Goal: Task Accomplishment & Management: Complete application form

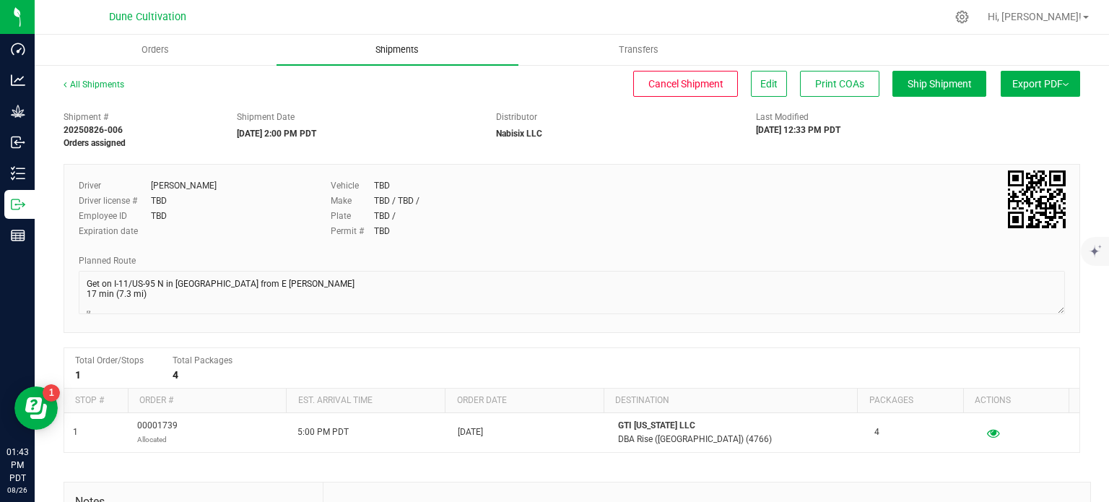
click at [398, 46] on span "Shipments" at bounding box center [397, 49] width 82 height 13
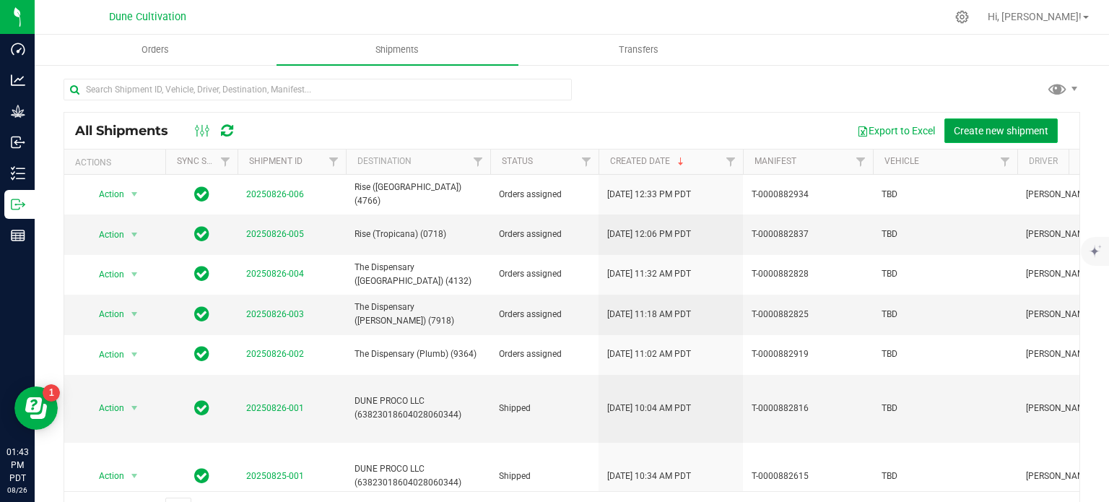
click at [984, 126] on span "Create new shipment" at bounding box center [1000, 131] width 95 height 12
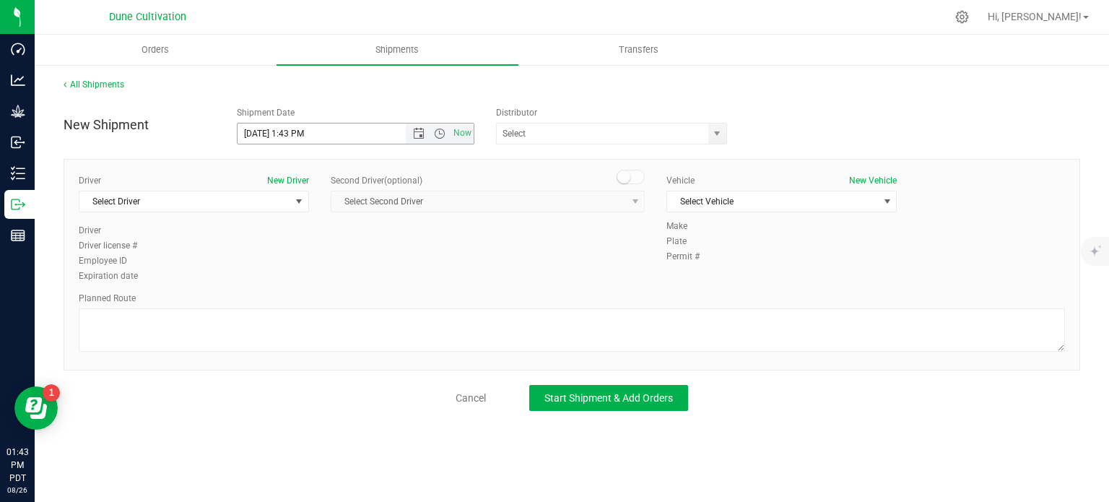
click at [261, 132] on input "8/26/2025 1:43 PM" at bounding box center [333, 133] width 193 height 20
drag, startPoint x: 344, startPoint y: 135, endPoint x: 286, endPoint y: 134, distance: 58.5
click at [286, 134] on input "8/27/2025 1:43 PM" at bounding box center [333, 133] width 193 height 20
click at [711, 139] on span "select" at bounding box center [717, 134] width 12 height 12
type input "8/27/202510:00 AM"
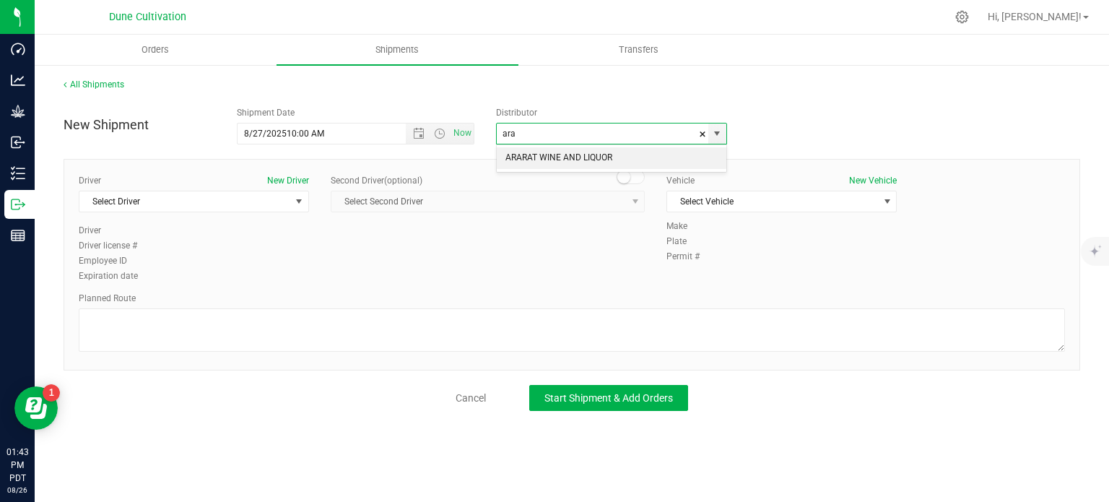
click at [650, 152] on li "ARARAT WINE AND LIQUOR" at bounding box center [611, 158] width 229 height 22
type input "ARARAT WINE AND LIQUOR"
click at [300, 206] on span "select" at bounding box center [299, 201] width 18 height 20
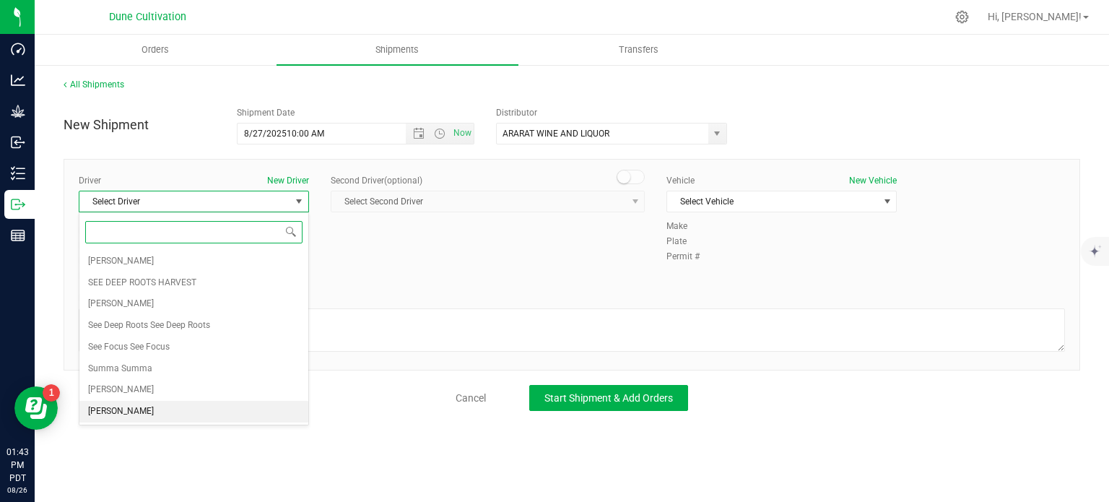
click at [147, 418] on li "TBD TBD" at bounding box center [193, 412] width 229 height 22
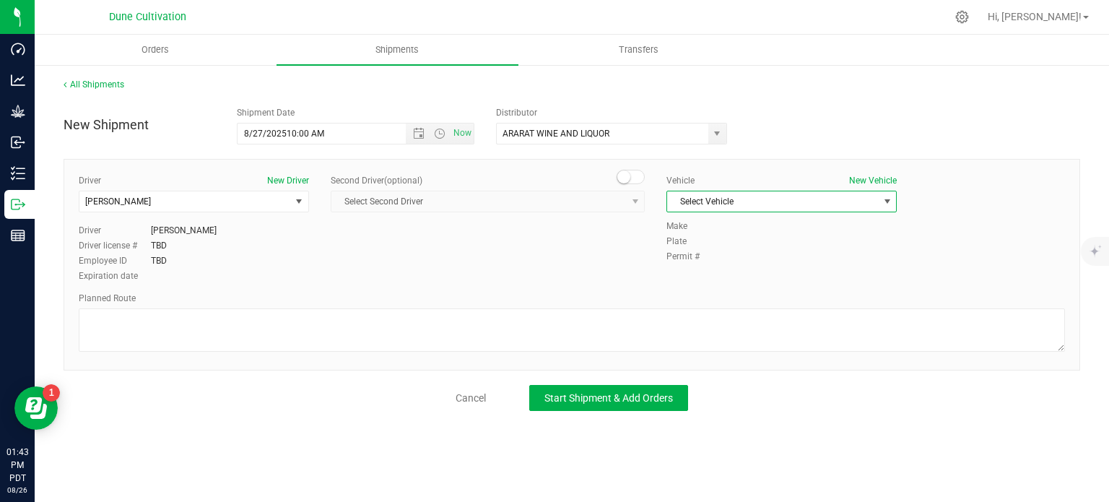
click at [775, 201] on span "Select Vehicle" at bounding box center [772, 201] width 211 height 20
click at [691, 348] on li "TBD" at bounding box center [781, 355] width 229 height 22
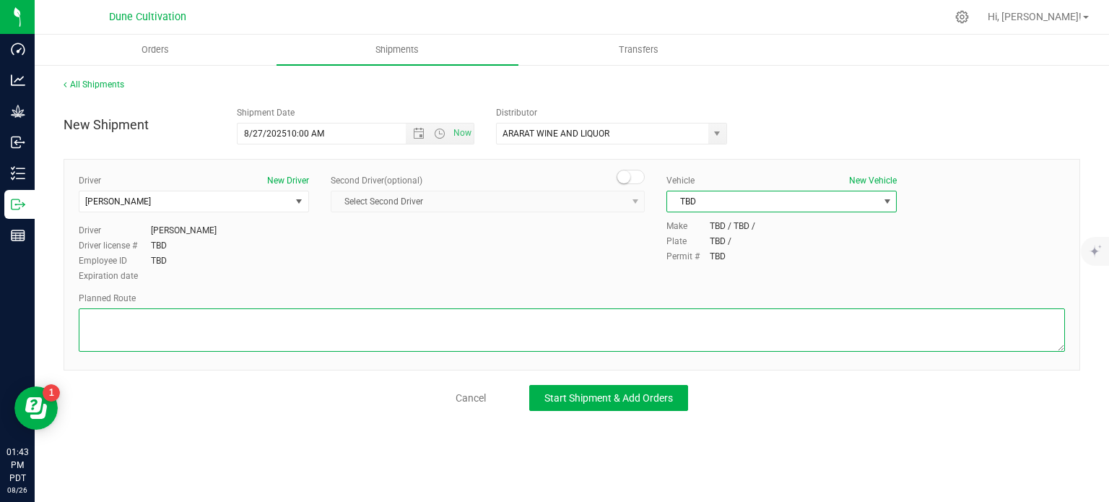
click at [325, 331] on textarea at bounding box center [572, 329] width 986 height 43
paste textarea "Get on I-15 S/US-93 S from E Alexander Rd and Losee Rd 5 min (2.3 mi)  Continu…"
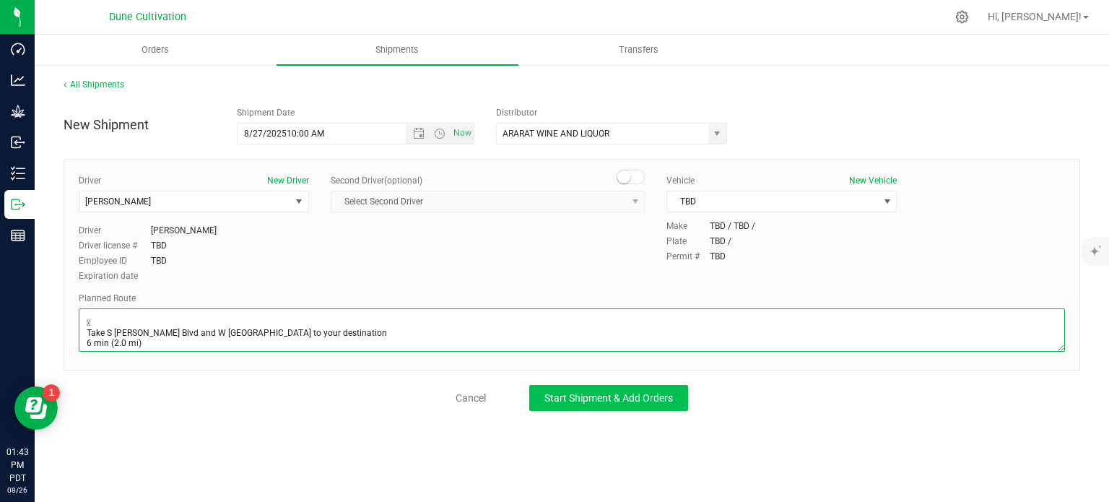
type textarea "Get on I-15 S/US-93 S from E Alexander Rd and Losee Rd 5 min (2.3 mi)  Continu…"
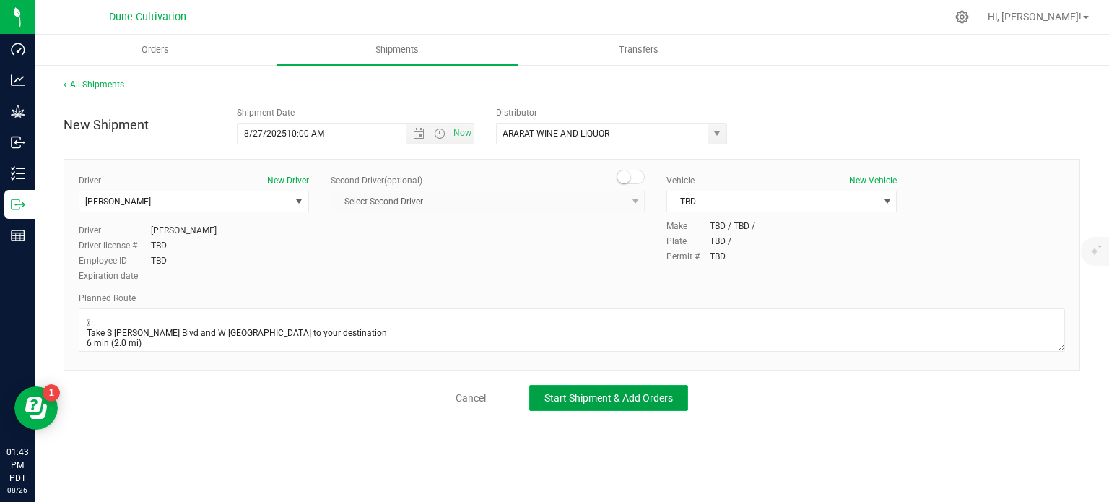
click at [621, 394] on span "Start Shipment & Add Orders" at bounding box center [608, 398] width 128 height 12
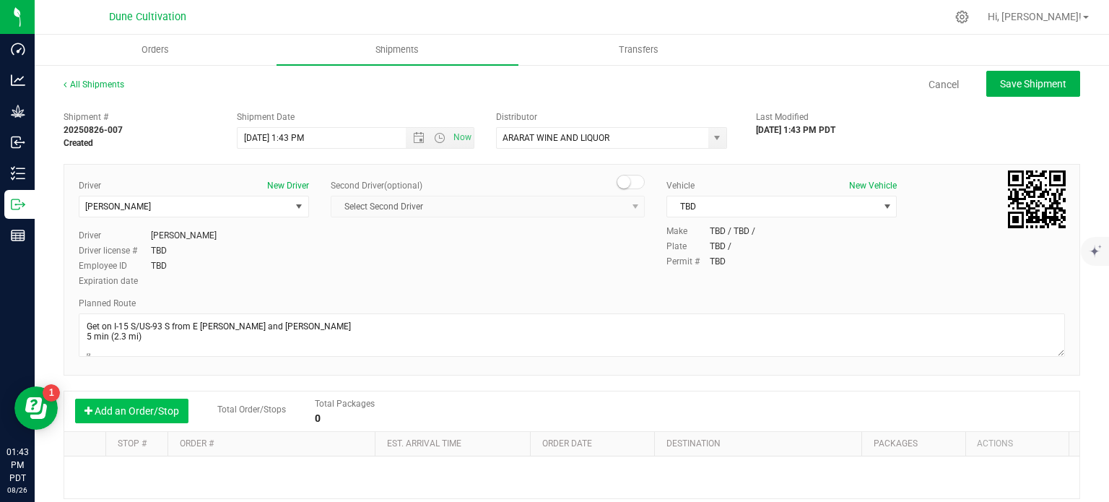
click at [162, 401] on button "Add an Order/Stop" at bounding box center [131, 410] width 113 height 25
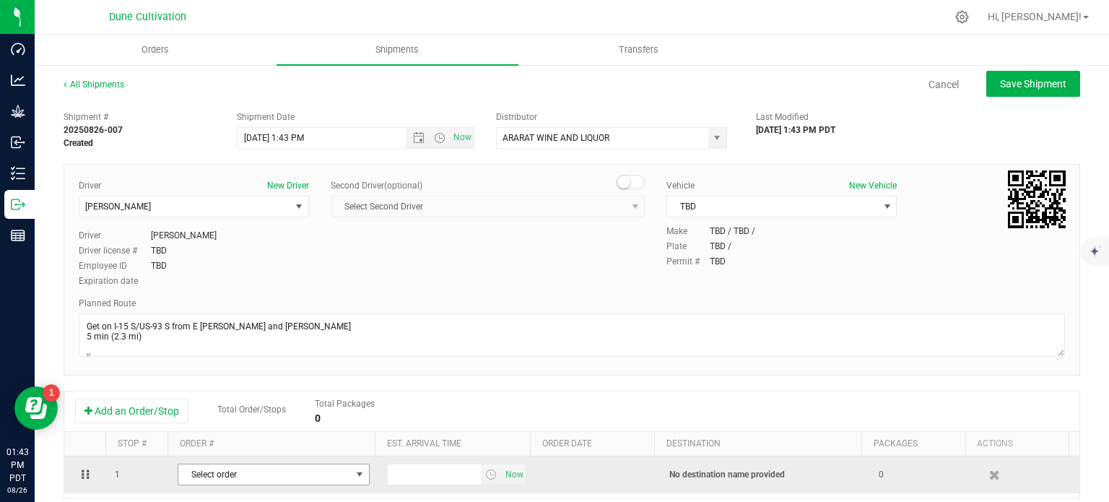
click at [242, 472] on span "Select order" at bounding box center [264, 474] width 172 height 20
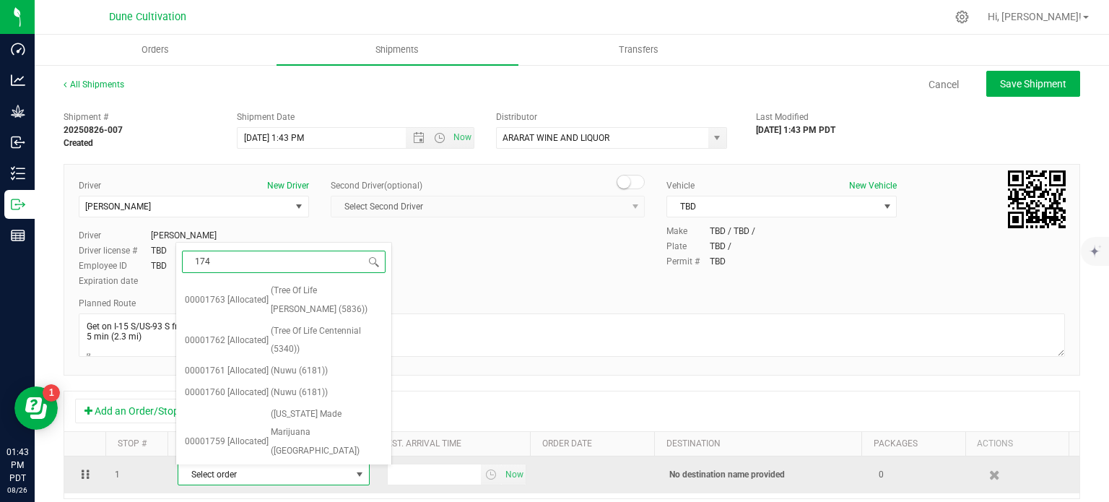
type input "1740"
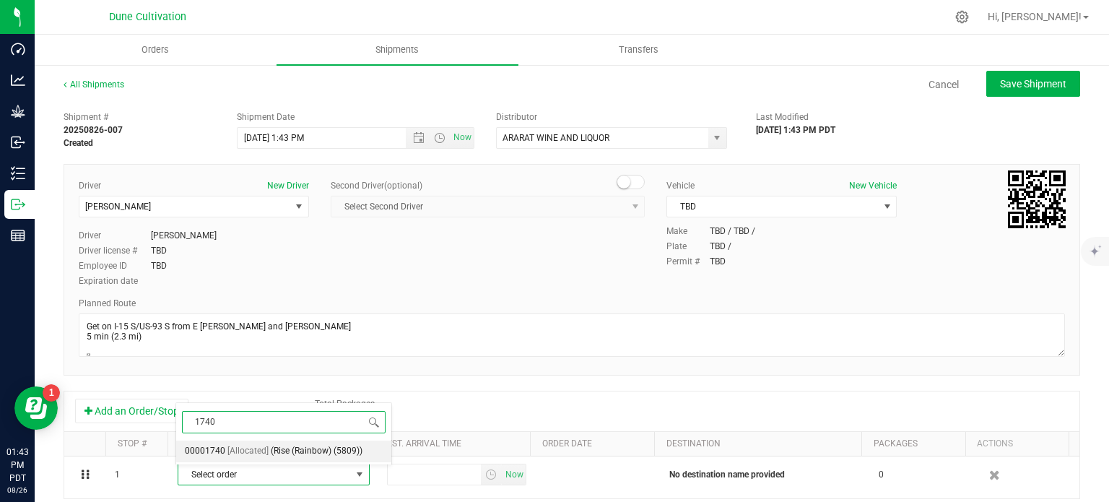
click at [266, 440] on li "00001740 [Allocated] (Rise (Rainbow) (5809))" at bounding box center [283, 451] width 215 height 22
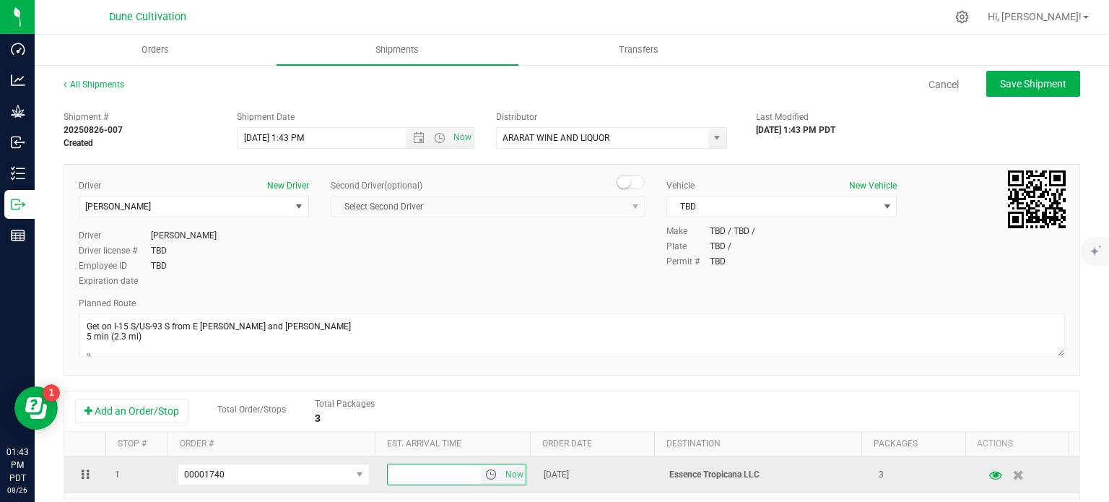
click at [400, 470] on input "text" at bounding box center [435, 474] width 94 height 20
type input "3:00 PM"
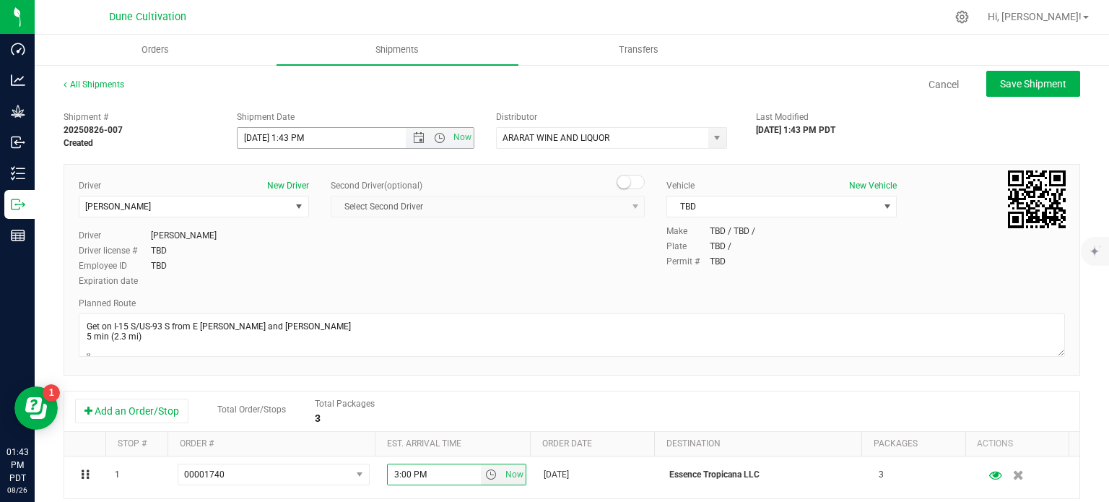
click at [259, 136] on input "8/26/2025 1:43 PM" at bounding box center [333, 138] width 193 height 20
drag, startPoint x: 331, startPoint y: 139, endPoint x: 294, endPoint y: 138, distance: 36.1
click at [294, 138] on input "8/27/2025 1:43 PM" at bounding box center [333, 138] width 193 height 20
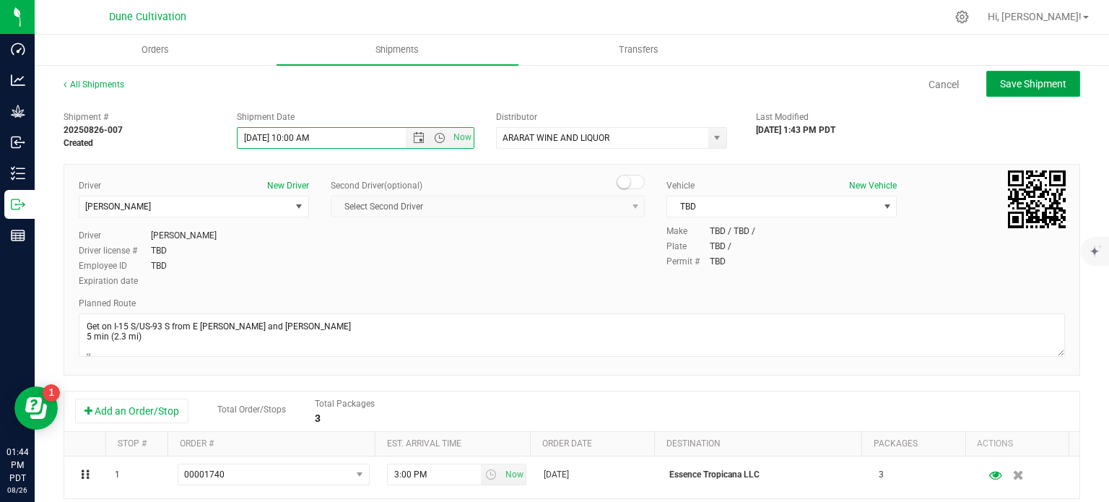
click at [1038, 92] on button "Save Shipment" at bounding box center [1033, 84] width 94 height 26
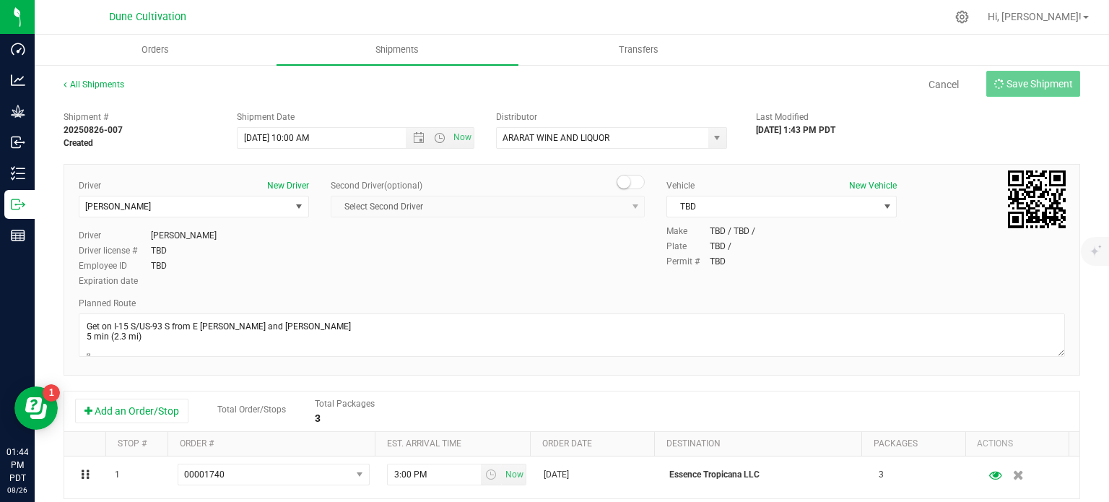
type input "8/27/2025 5:00 PM"
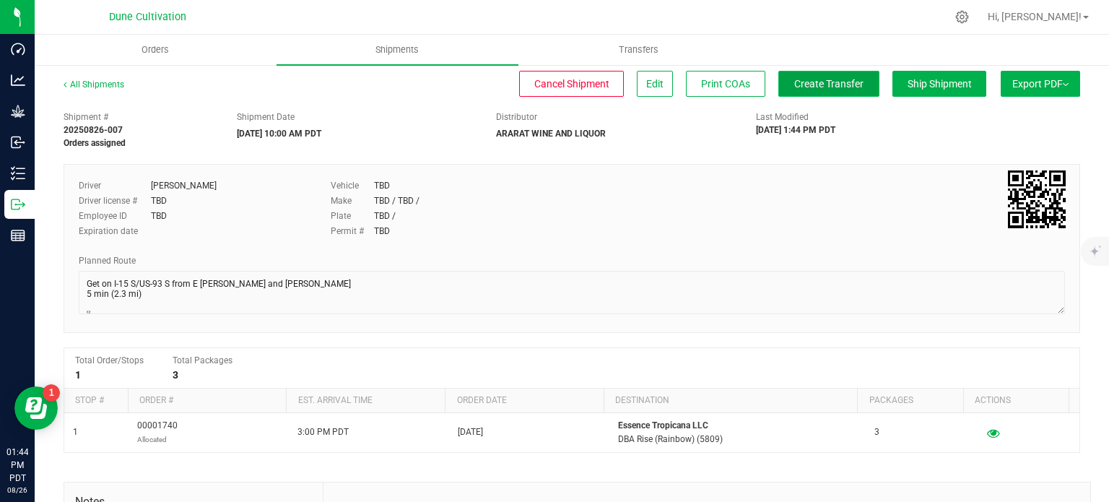
click at [797, 83] on span "Create Transfer" at bounding box center [828, 84] width 69 height 12
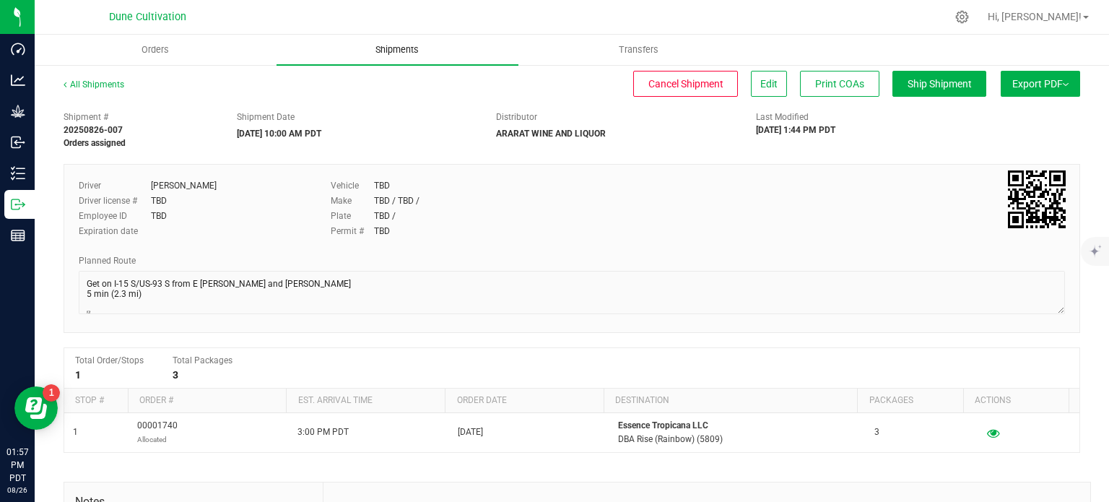
click at [400, 48] on span "Shipments" at bounding box center [397, 49] width 82 height 13
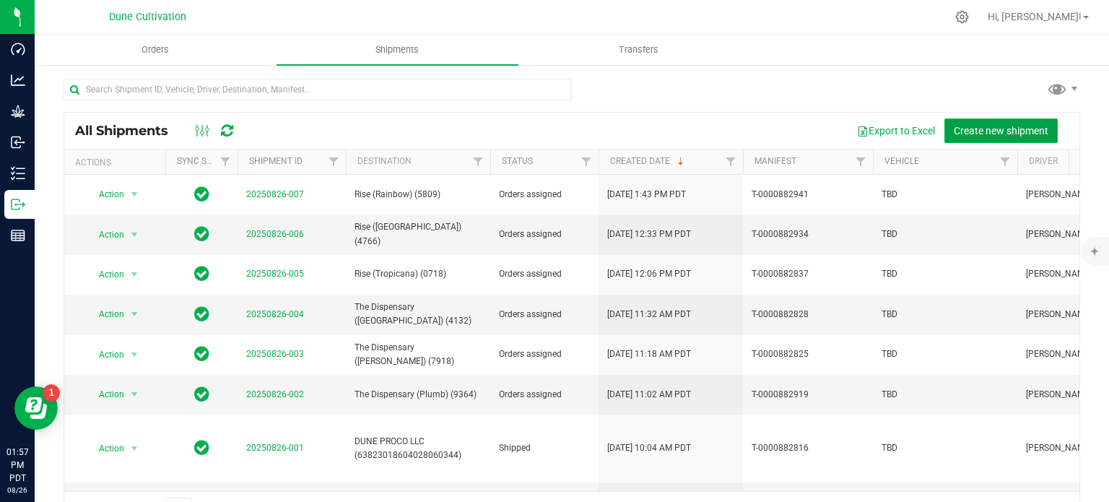
click at [963, 126] on span "Create new shipment" at bounding box center [1000, 131] width 95 height 12
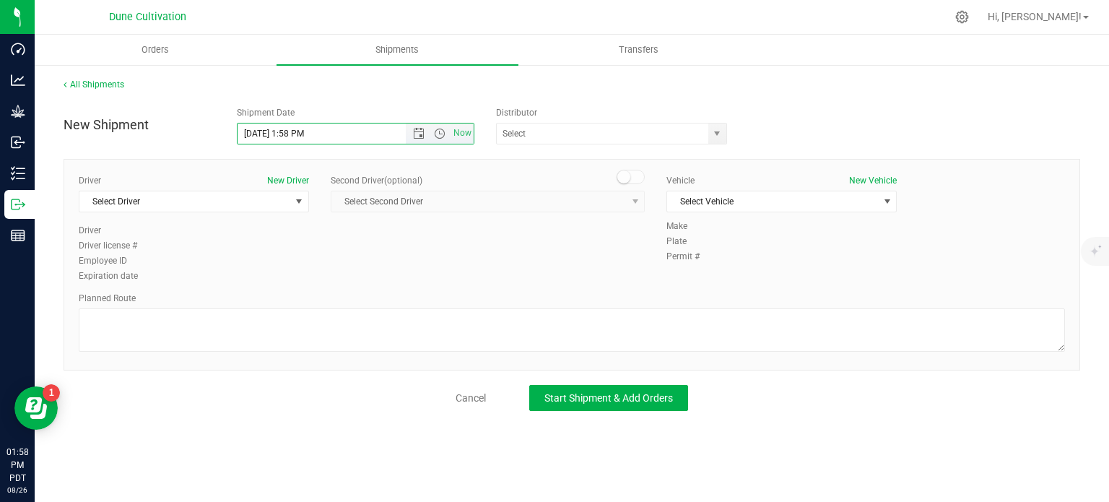
click at [263, 131] on input "8/26/2025 1:58 PM" at bounding box center [333, 133] width 193 height 20
drag, startPoint x: 340, startPoint y: 134, endPoint x: 287, endPoint y: 129, distance: 52.9
click at [287, 129] on input "8/27/2025 1:58 PM" at bounding box center [333, 133] width 193 height 20
click at [718, 129] on span "select" at bounding box center [717, 134] width 12 height 12
type input "8/27/2025 2:00 PM"
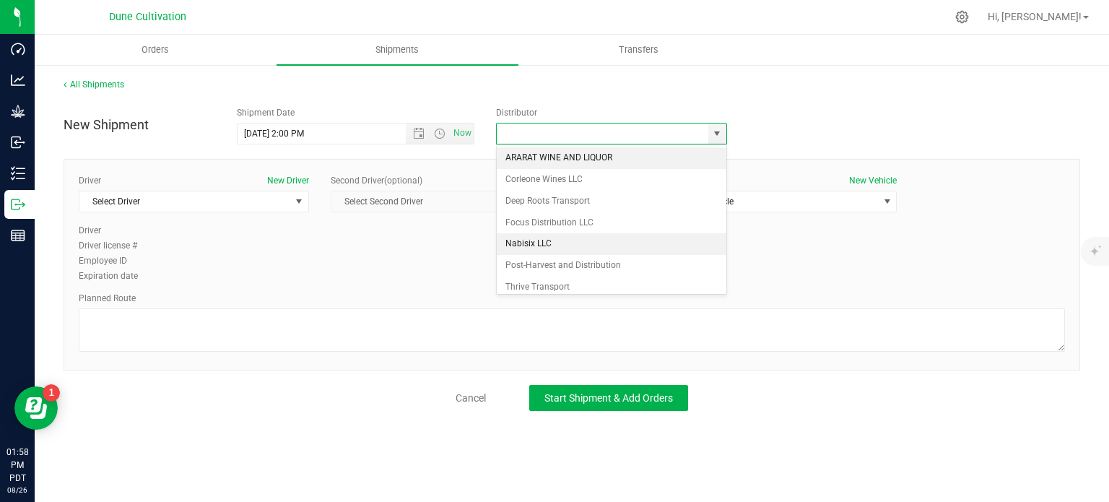
click at [555, 235] on li "Nabisix LLC" at bounding box center [611, 244] width 229 height 22
type input "Nabisix LLC"
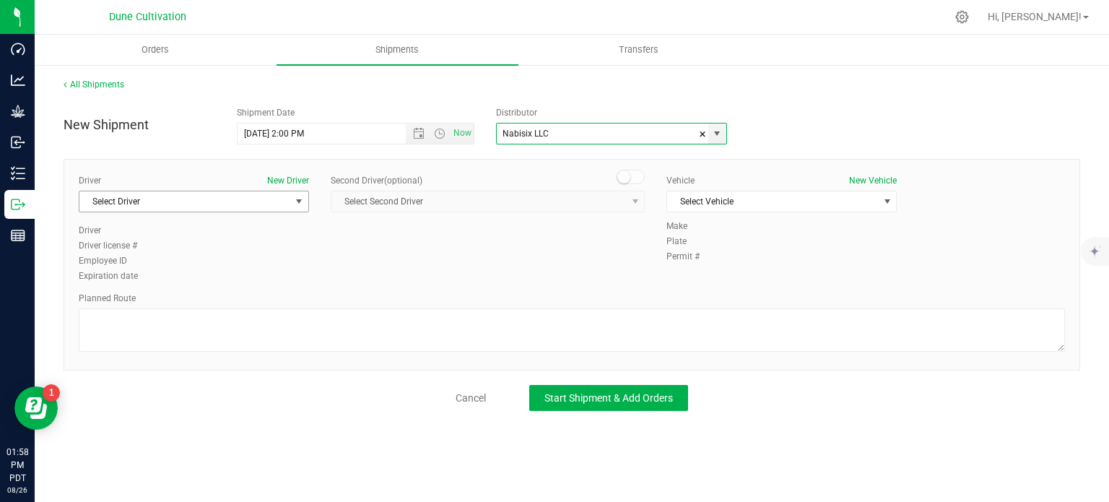
click at [295, 202] on span "select" at bounding box center [299, 202] width 12 height 12
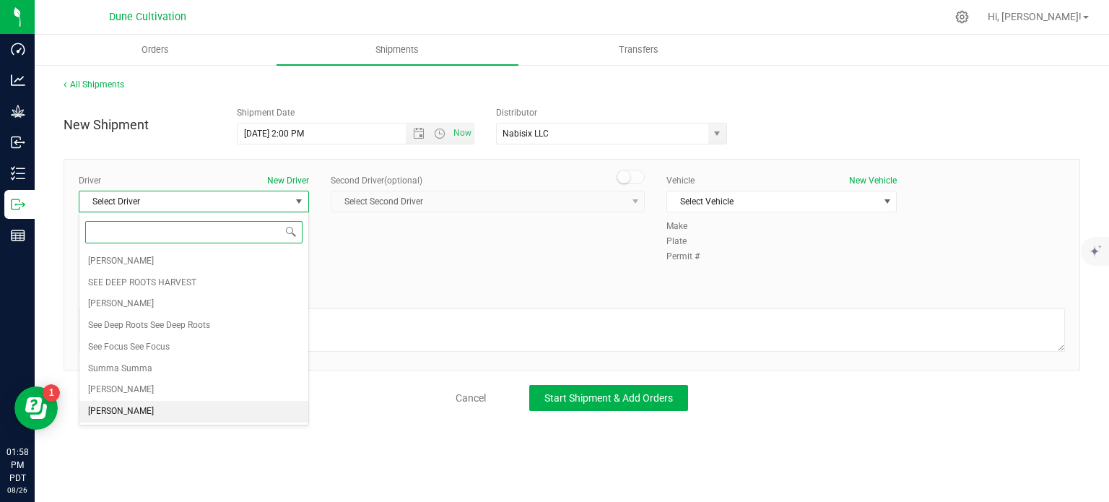
click at [110, 406] on span "TBD TBD" at bounding box center [121, 411] width 66 height 19
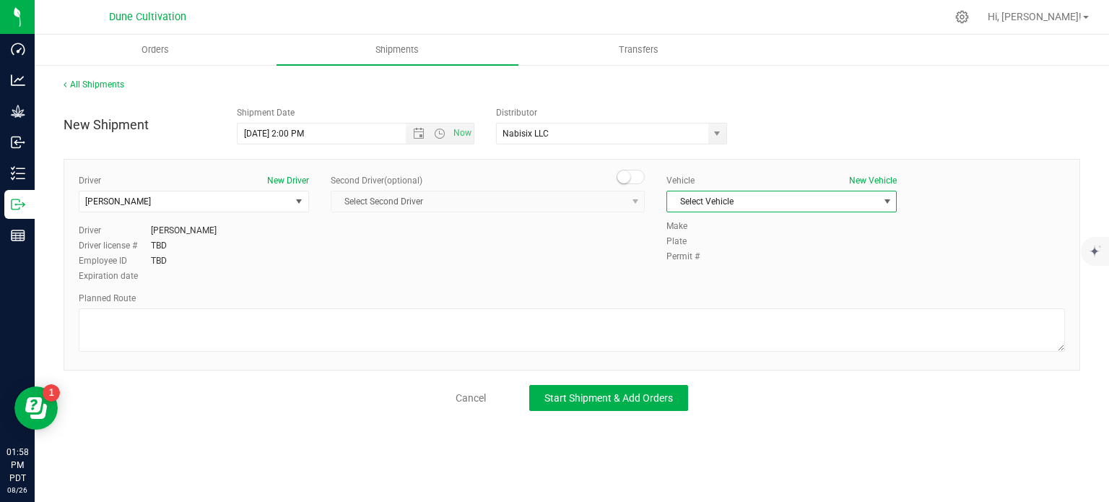
click at [735, 204] on span "Select Vehicle" at bounding box center [772, 201] width 211 height 20
click at [693, 346] on li "TBD" at bounding box center [781, 355] width 229 height 22
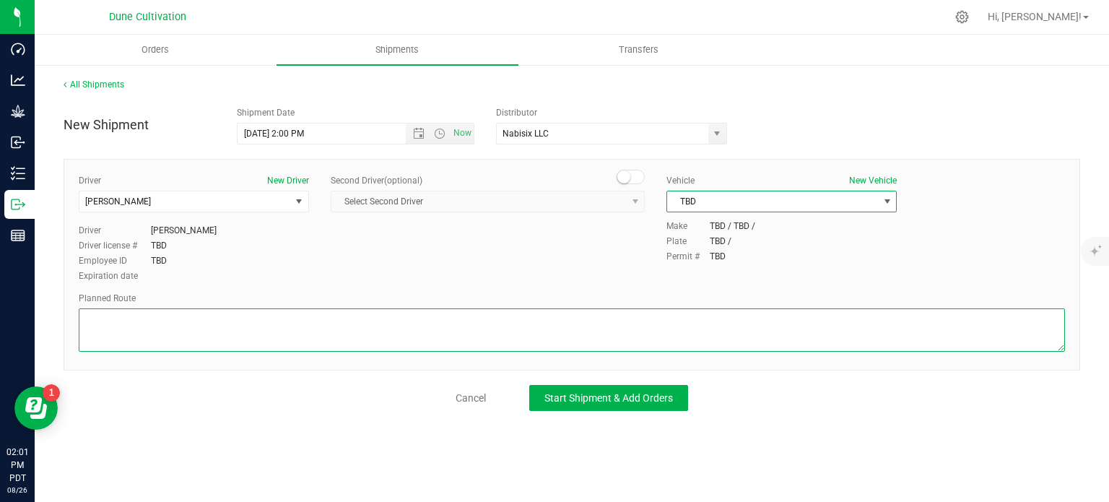
click at [168, 323] on textarea at bounding box center [572, 329] width 986 height 43
paste textarea "Get on I-11/US-95 N in Las Vegas from E Craig Rd 17 min (7.3 mi)  Continue on …"
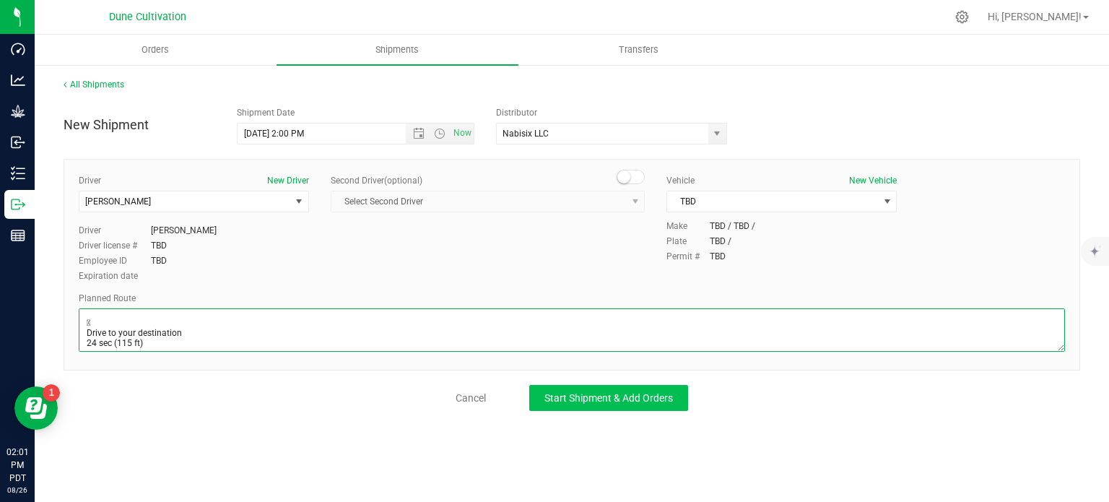
type textarea "Get on I-11/US-95 N in Las Vegas from E Craig Rd 17 min (7.3 mi)  Continue on …"
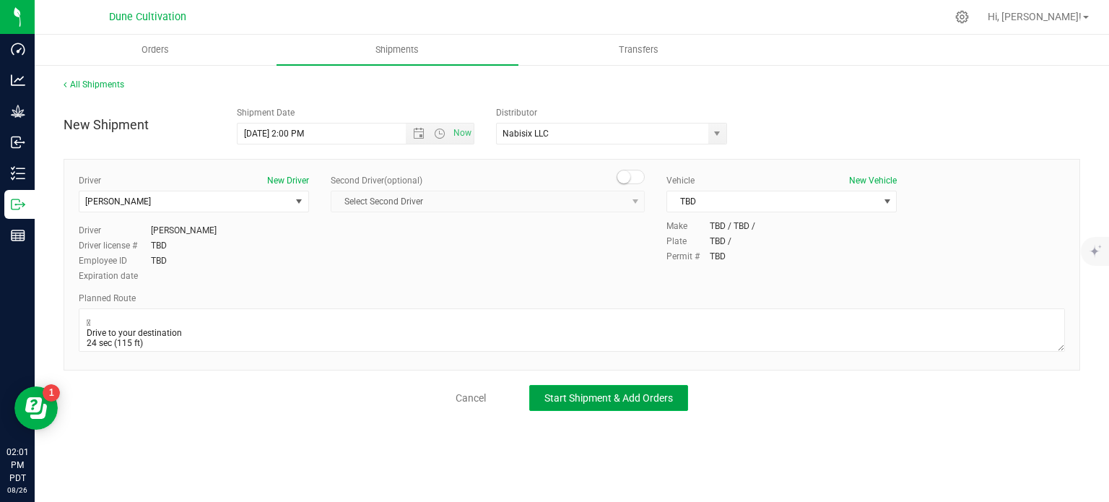
click at [561, 406] on button "Start Shipment & Add Orders" at bounding box center [608, 398] width 159 height 26
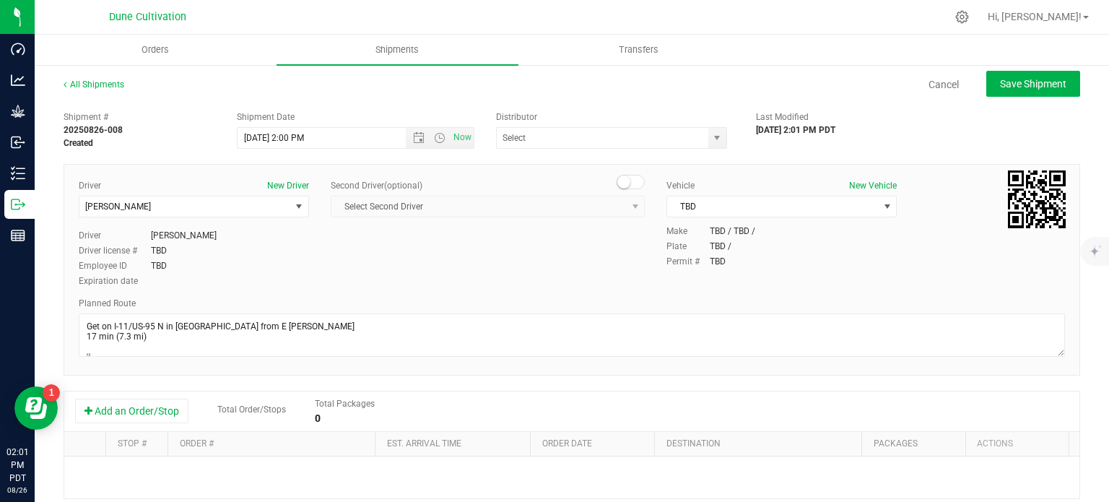
type input "Nabisix LLC"
click at [147, 419] on button "Add an Order/Stop" at bounding box center [131, 410] width 113 height 25
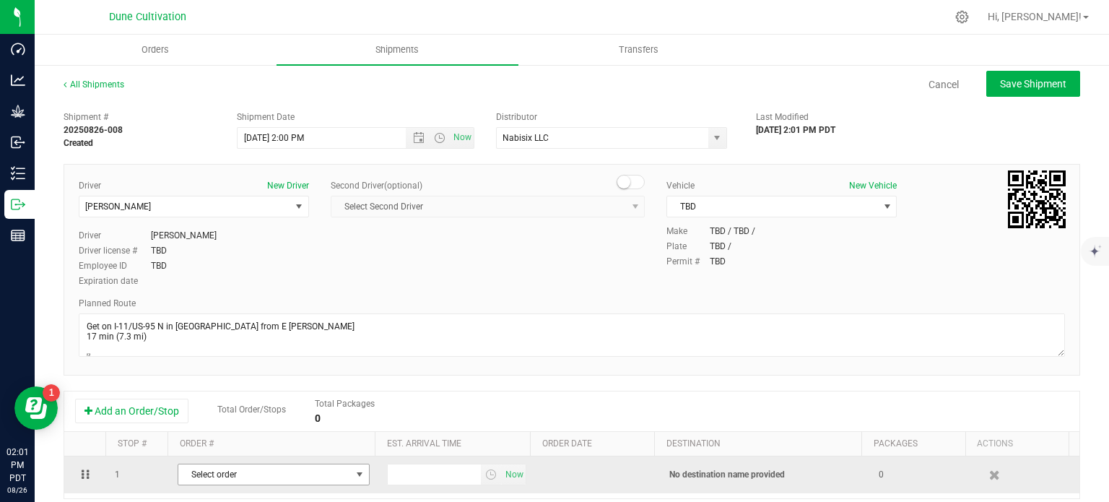
click at [231, 467] on span "Select order" at bounding box center [264, 474] width 172 height 20
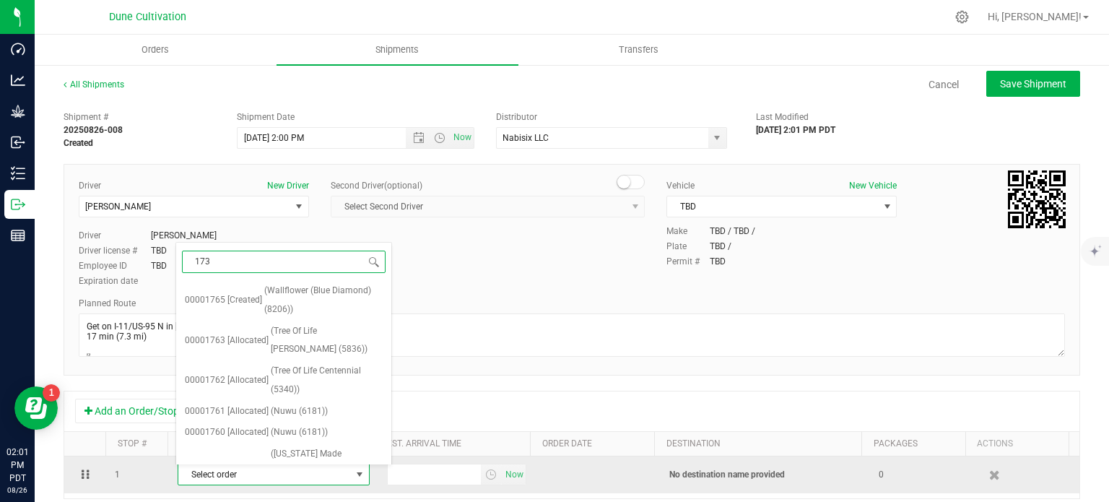
type input "1738"
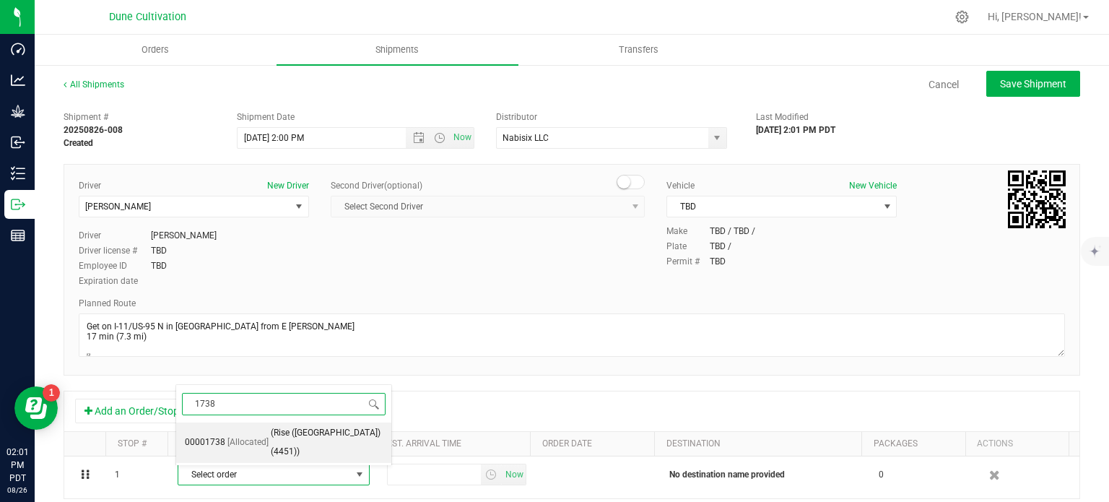
click at [261, 449] on span "[Allocated]" at bounding box center [247, 442] width 41 height 19
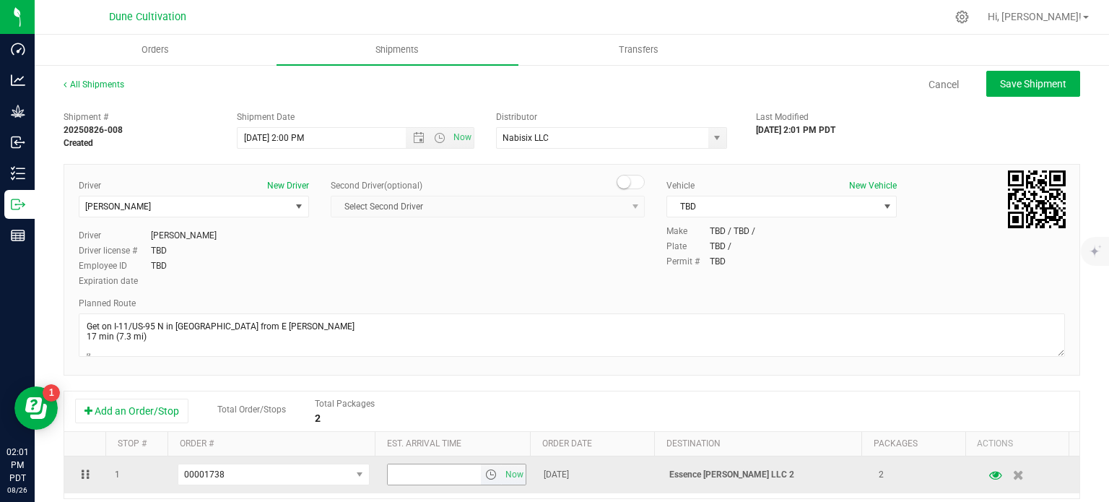
click at [414, 479] on input "text" at bounding box center [435, 474] width 94 height 20
type input "5:00 PM"
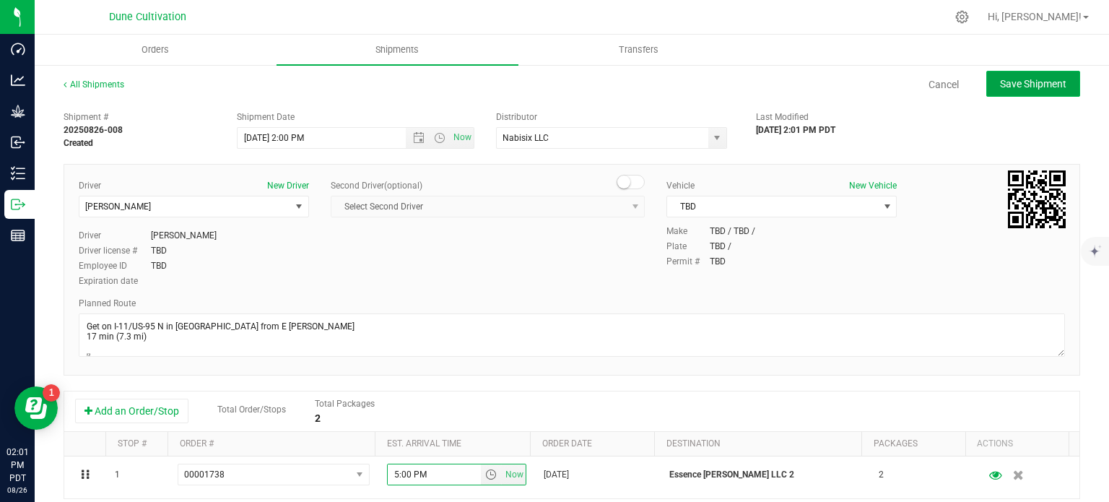
click at [1017, 90] on button "Save Shipment" at bounding box center [1033, 84] width 94 height 26
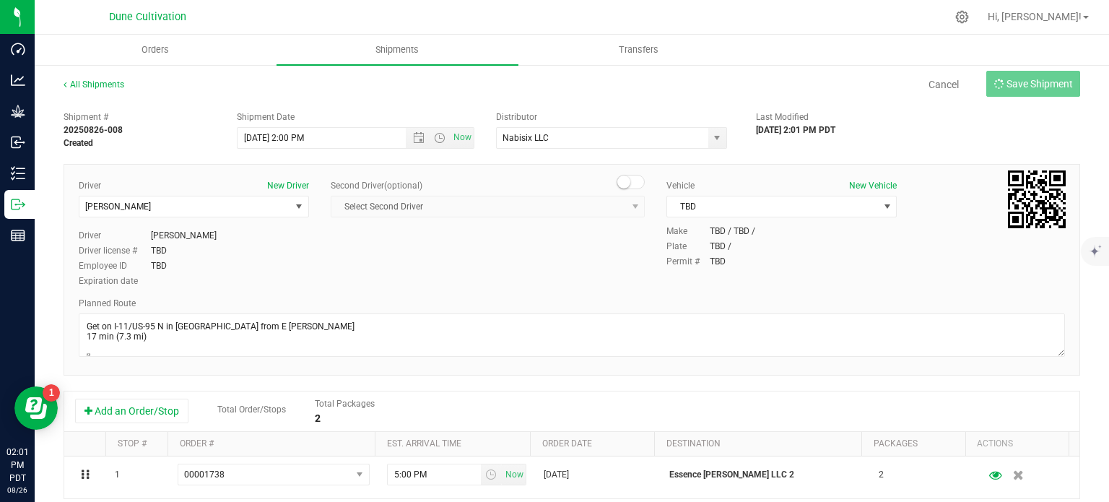
type input "8/27/2025 9:00 PM"
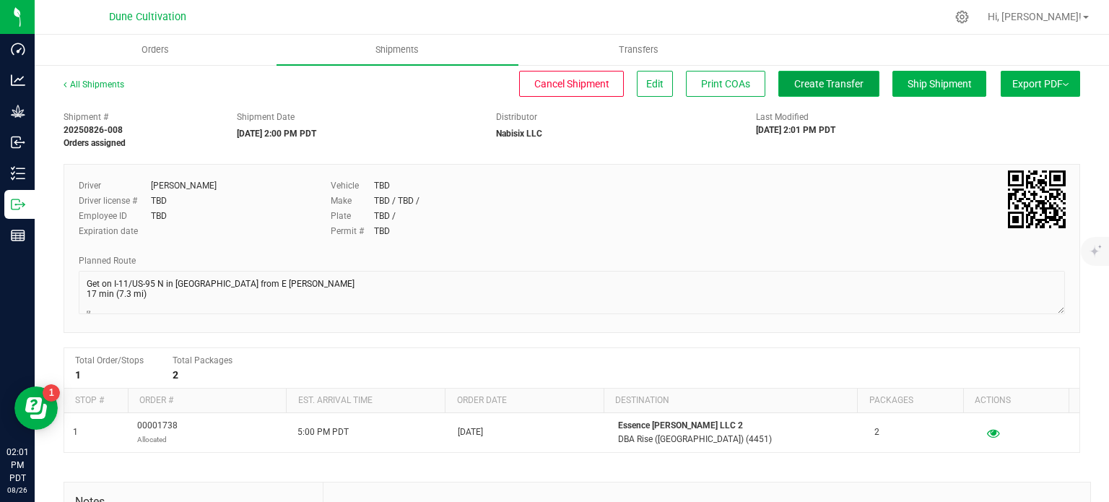
click at [809, 86] on span "Create Transfer" at bounding box center [828, 84] width 69 height 12
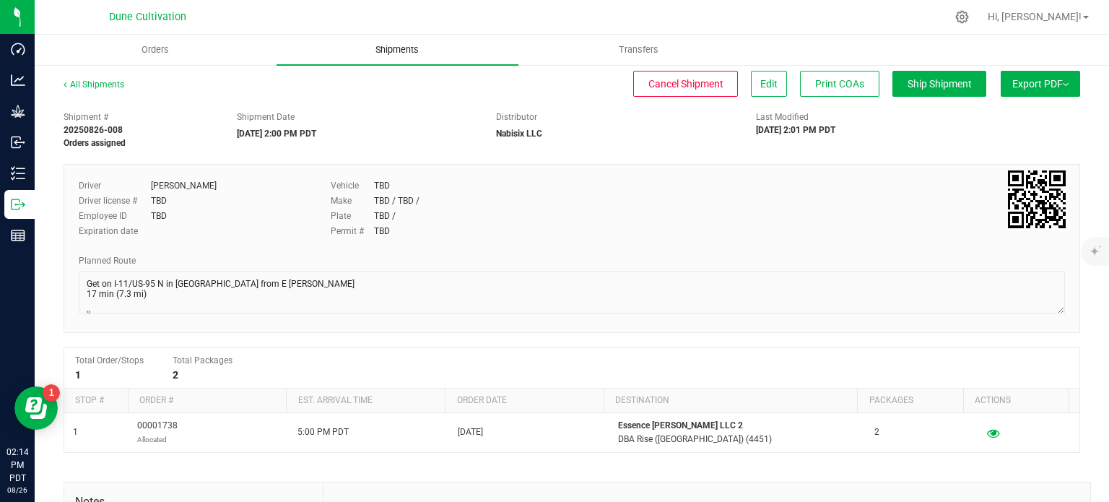
click at [385, 51] on span "Shipments" at bounding box center [397, 49] width 82 height 13
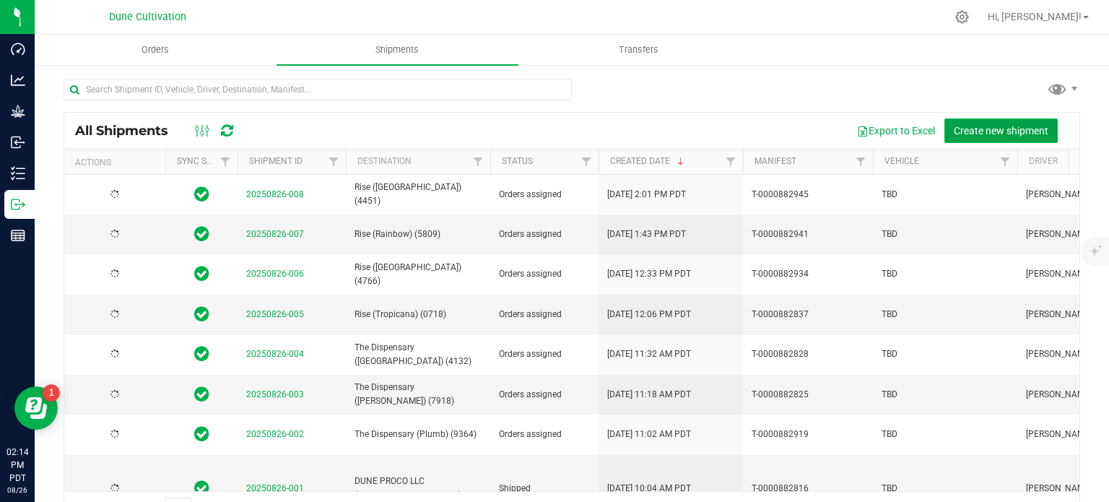
click at [981, 135] on span "Create new shipment" at bounding box center [1000, 131] width 95 height 12
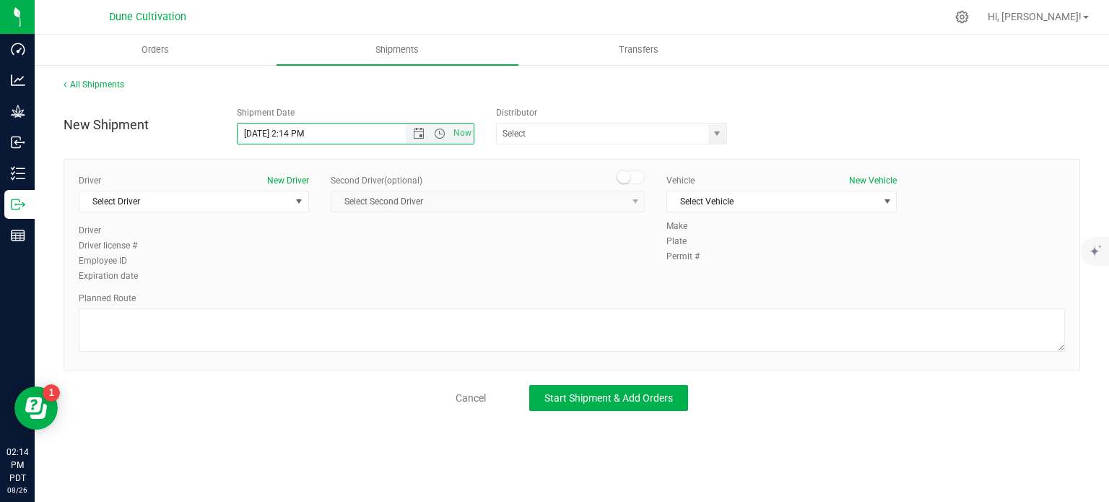
click at [263, 133] on input "8/26/2025 2:14 PM" at bounding box center [333, 133] width 193 height 20
drag, startPoint x: 325, startPoint y: 135, endPoint x: 290, endPoint y: 134, distance: 35.4
click at [290, 134] on input "8/27/2025 2:14 PM" at bounding box center [333, 133] width 193 height 20
click at [721, 133] on span "select" at bounding box center [717, 134] width 12 height 12
type input "8/27/2025 2:00 PM"
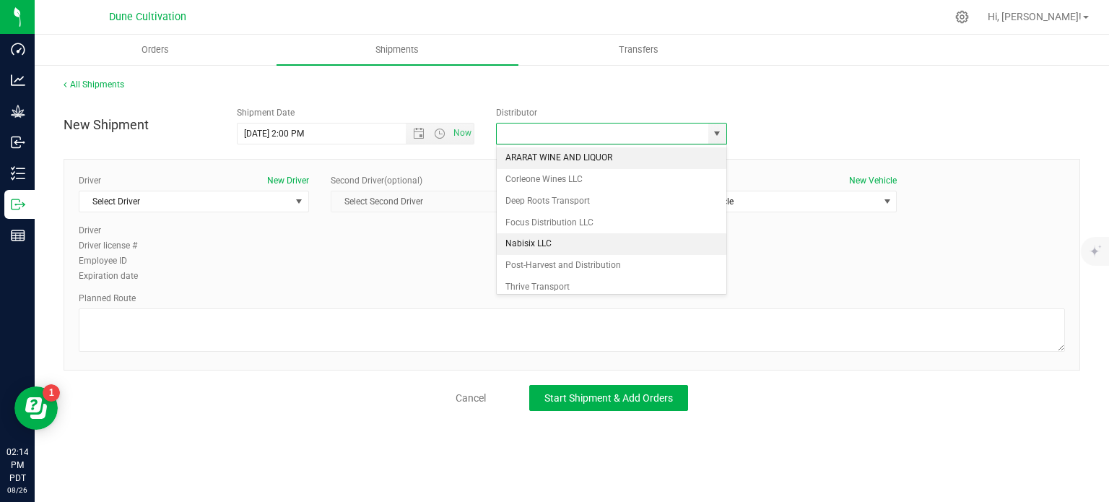
click at [536, 246] on li "Nabisix LLC" at bounding box center [611, 244] width 229 height 22
type input "Nabisix LLC"
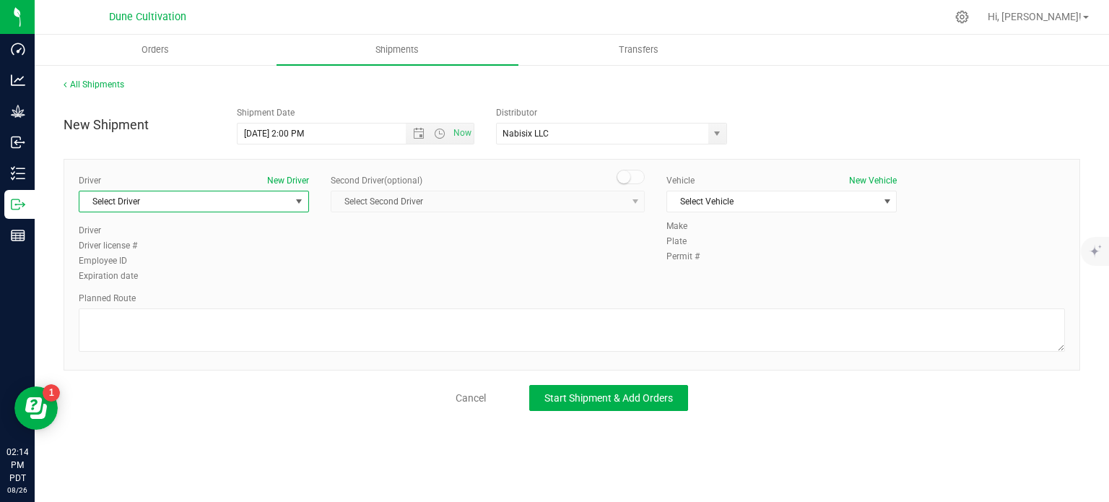
click at [297, 194] on span "select" at bounding box center [299, 201] width 18 height 20
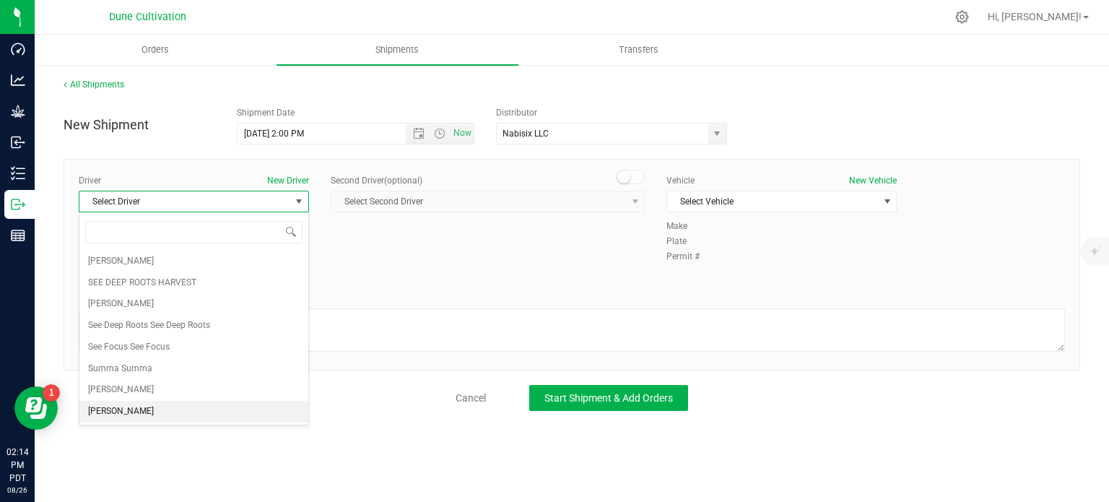
click at [130, 413] on li "TBD TBD" at bounding box center [193, 412] width 229 height 22
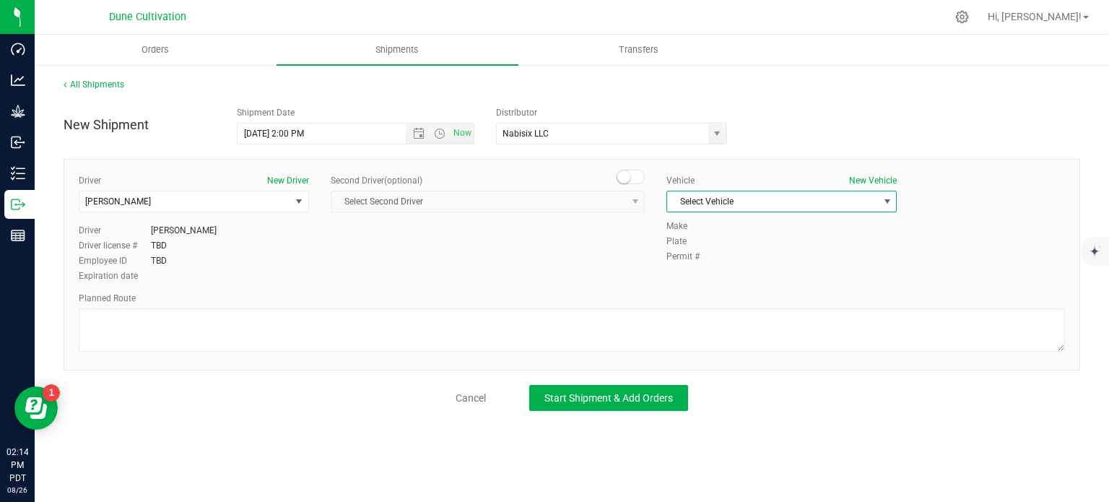
click at [754, 203] on span "Select Vehicle" at bounding box center [772, 201] width 211 height 20
click at [698, 360] on li "TBD" at bounding box center [781, 355] width 229 height 22
click at [220, 304] on div "Planned Route" at bounding box center [572, 324] width 986 height 64
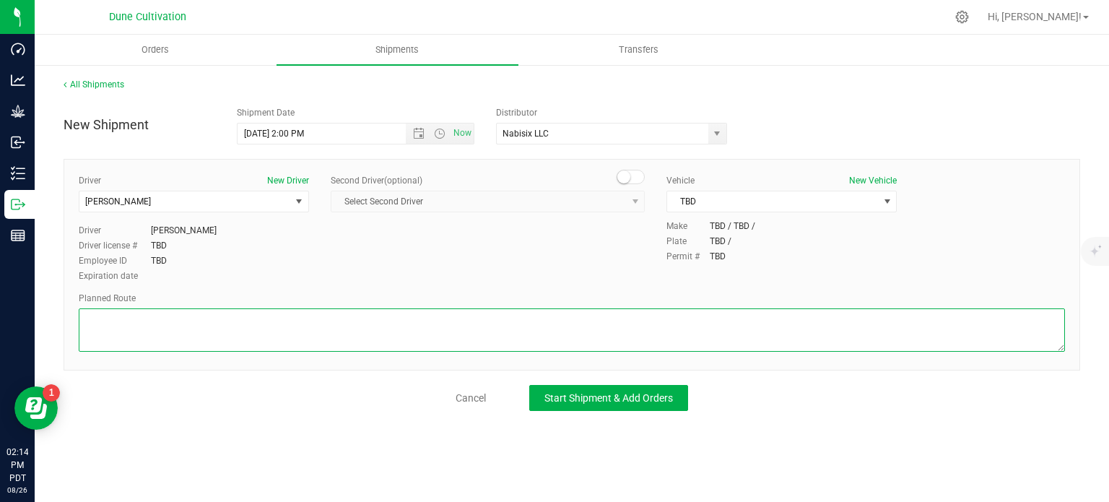
click at [228, 323] on textarea at bounding box center [572, 329] width 986 height 43
paste textarea "Get on I-11/US-95 N in Las Vegas from E Craig Rd 17 min (7.3 mi)  Continue on …"
type textarea "Get on I-11/US-95 N in Las Vegas from E Craig Rd 17 min (7.3 mi)  Continue on …"
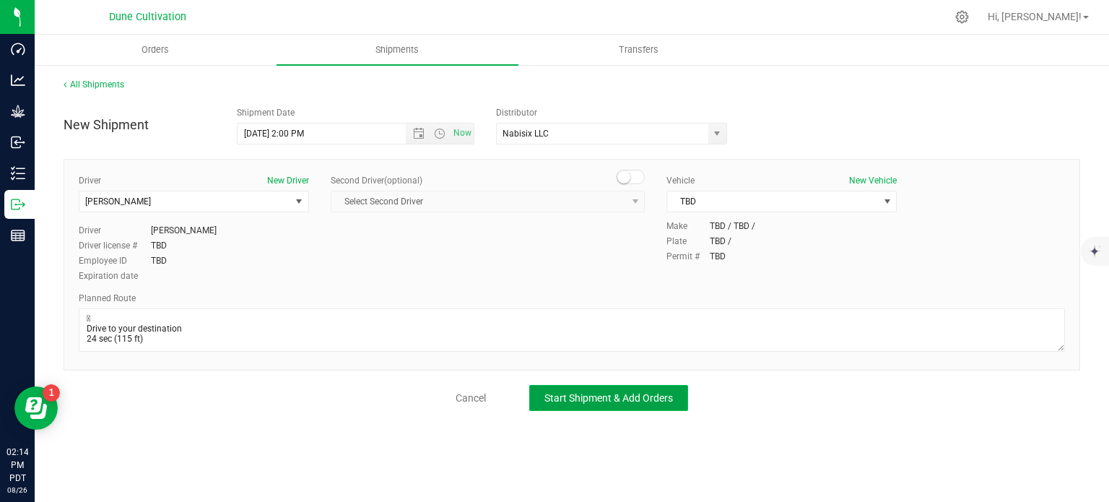
click at [586, 400] on span "Start Shipment & Add Orders" at bounding box center [608, 398] width 128 height 12
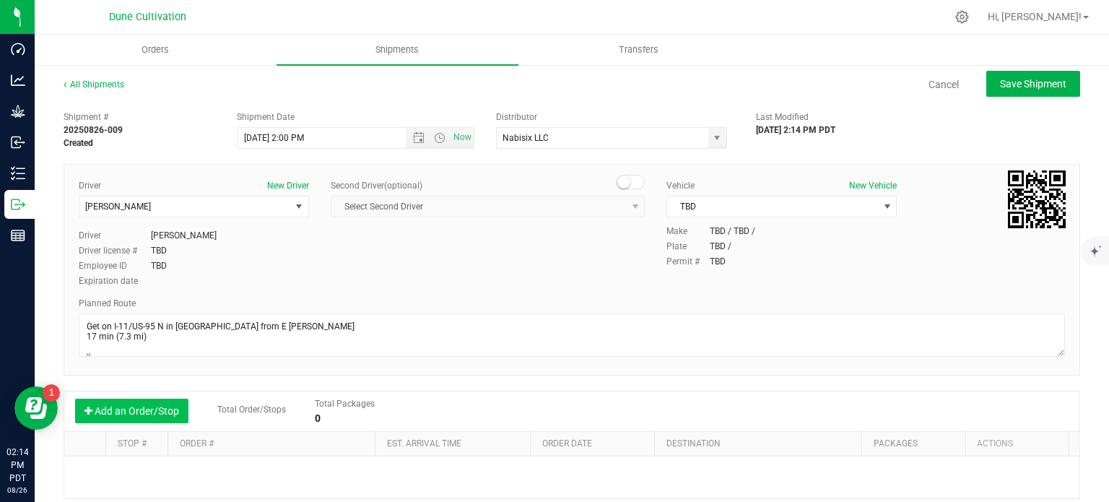
click at [136, 408] on button "Add an Order/Stop" at bounding box center [131, 410] width 113 height 25
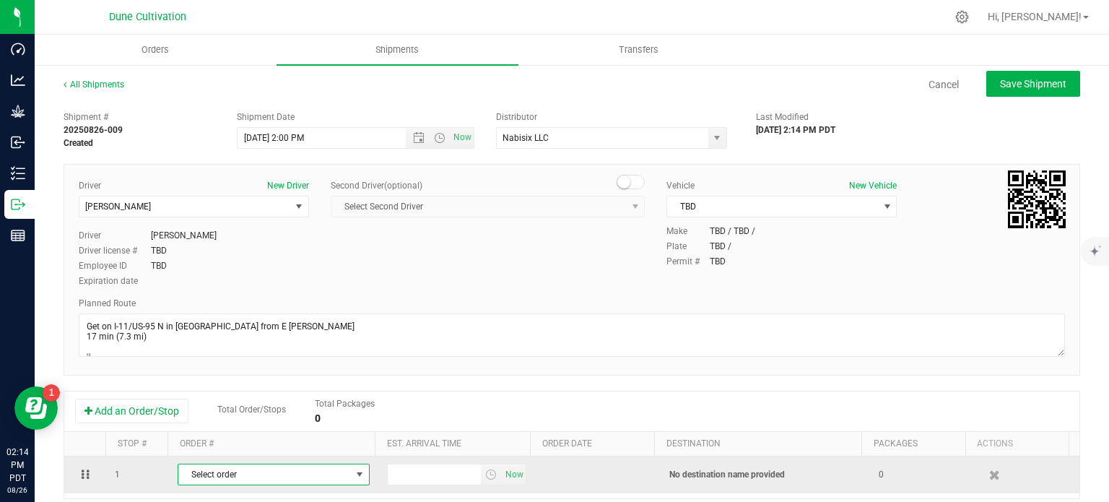
click at [261, 469] on span "Select order" at bounding box center [264, 474] width 172 height 20
click at [293, 470] on span "Select order" at bounding box center [264, 474] width 172 height 20
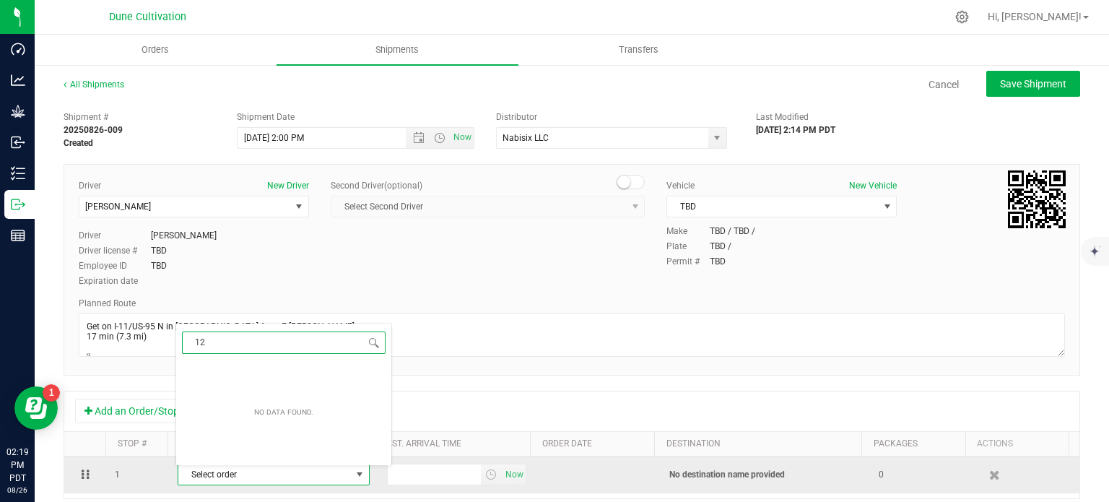
type input "1"
type input "1744"
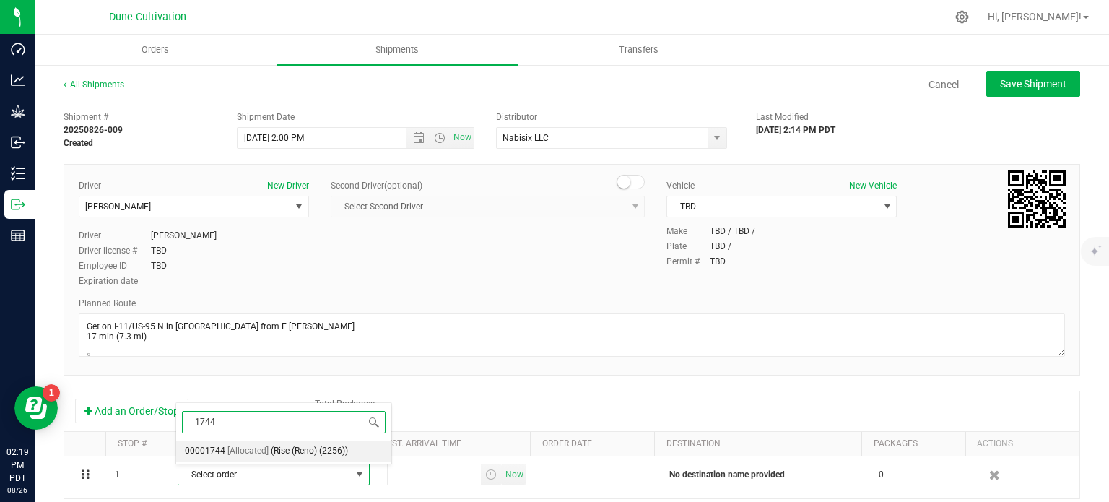
click at [286, 445] on span "(Rise (Reno) (2256))" at bounding box center [309, 451] width 77 height 19
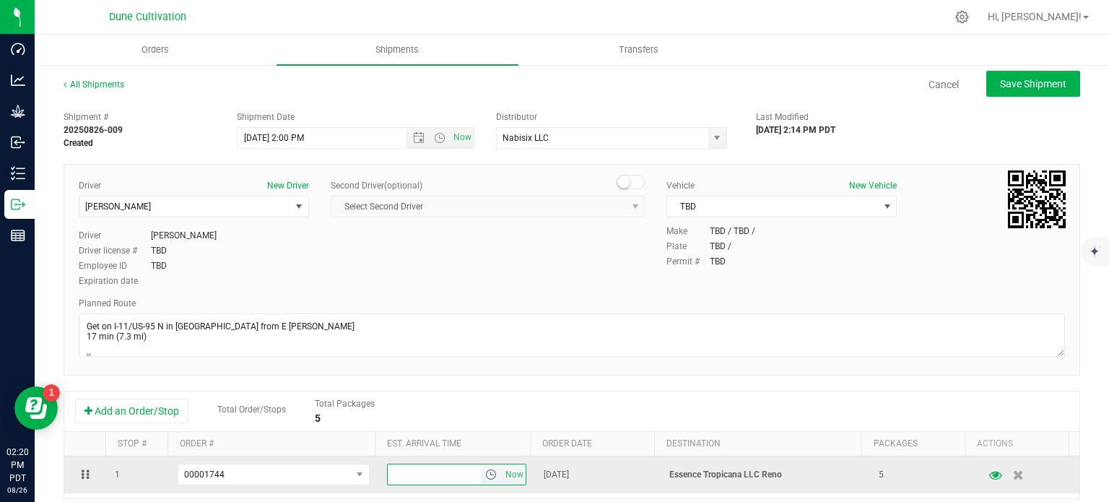
click at [437, 476] on input "text" at bounding box center [435, 474] width 94 height 20
type input "5:00 PM"
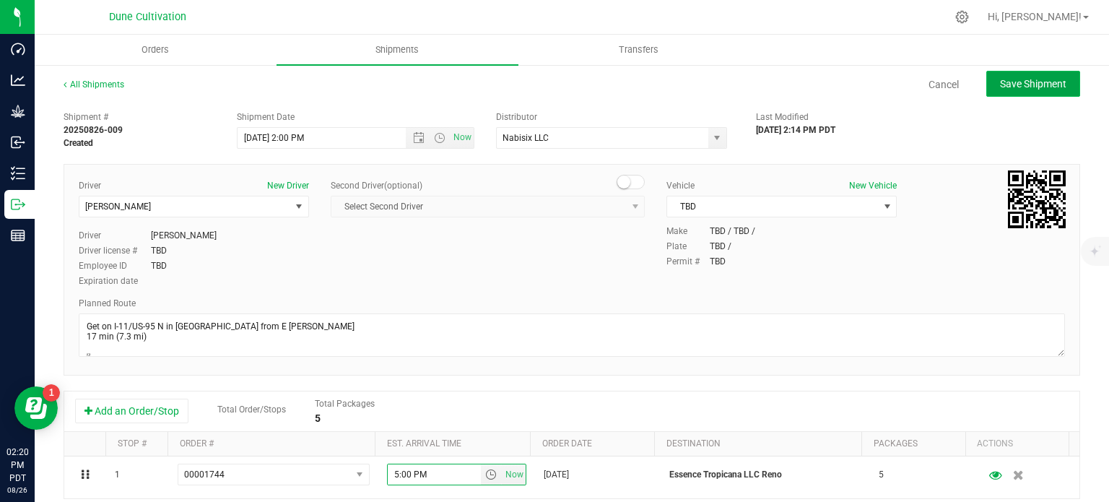
click at [1009, 92] on button "Save Shipment" at bounding box center [1033, 84] width 94 height 26
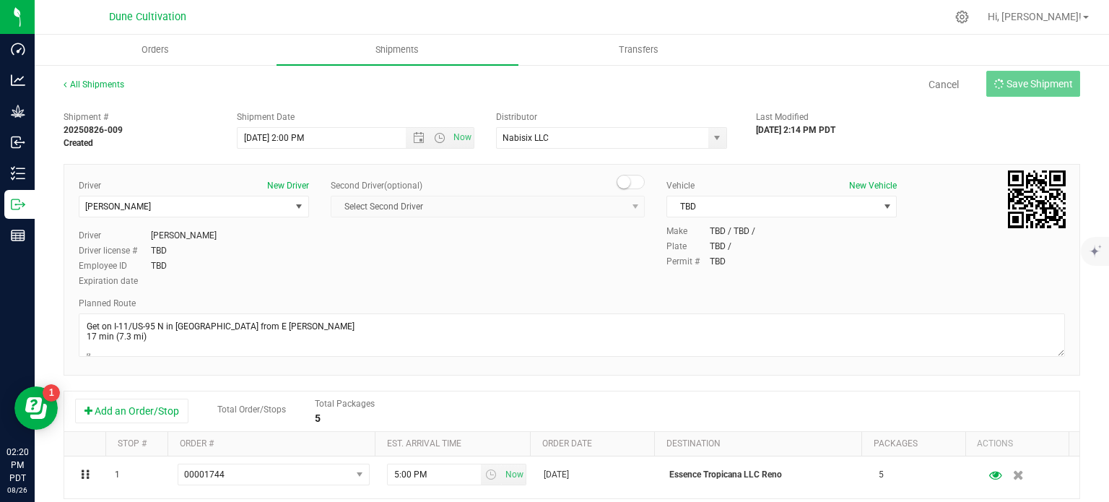
type input "8/27/2025 9:00 PM"
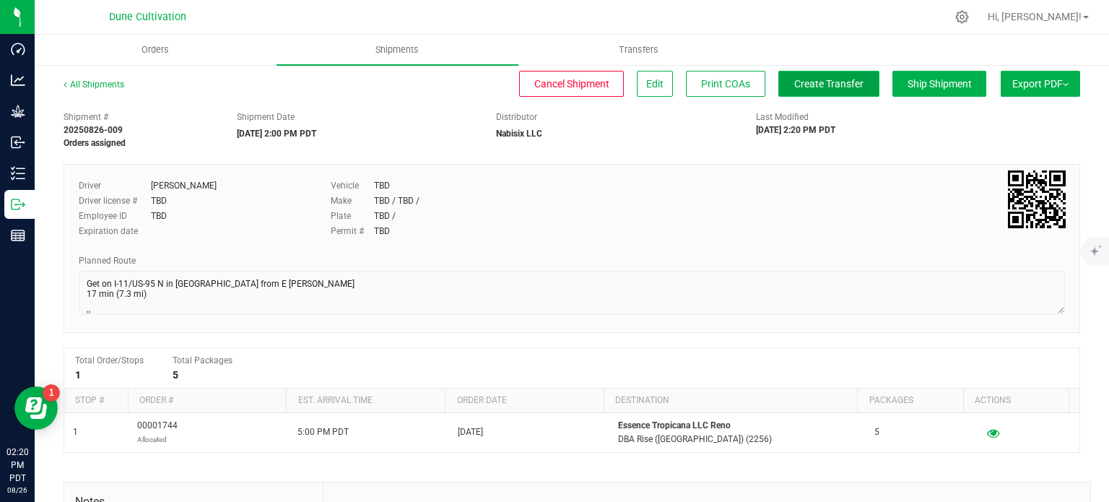
click at [796, 94] on button "Create Transfer" at bounding box center [828, 84] width 101 height 26
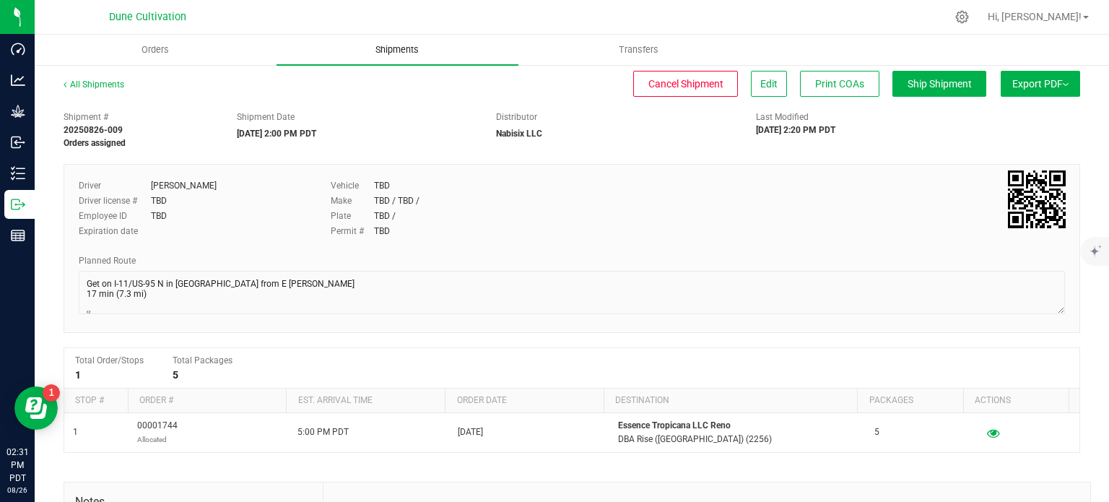
click at [440, 56] on uib-tab-heading "Shipments" at bounding box center [397, 50] width 242 height 30
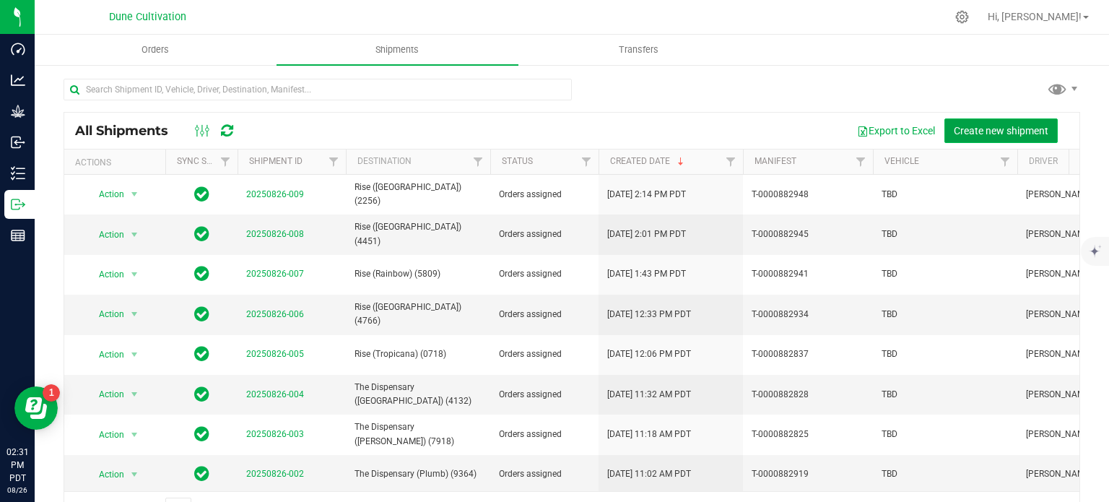
click at [990, 125] on span "Create new shipment" at bounding box center [1000, 131] width 95 height 12
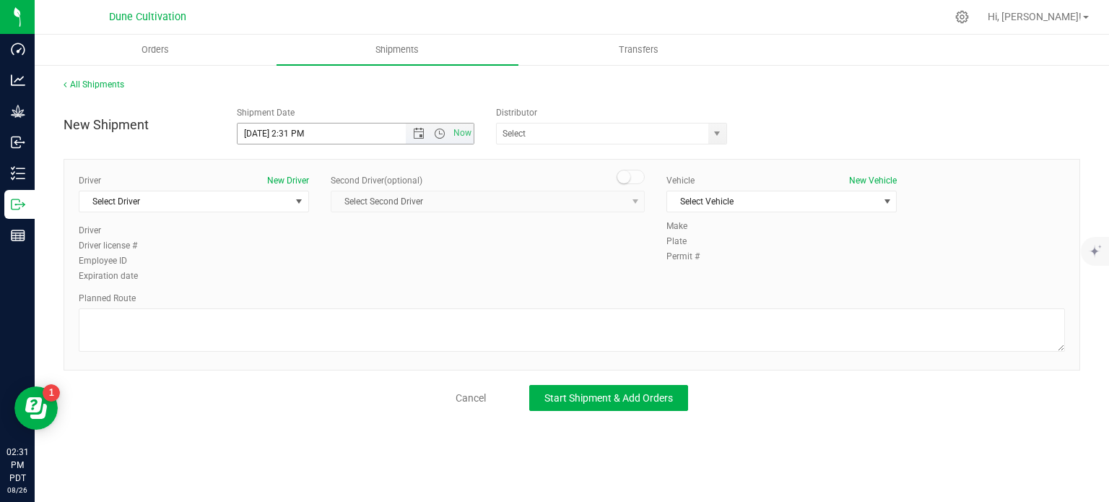
click at [261, 131] on input "8/26/2025 2:31 PM" at bounding box center [333, 133] width 193 height 20
drag, startPoint x: 336, startPoint y: 129, endPoint x: 290, endPoint y: 121, distance: 46.9
click at [290, 121] on div "Shipment Date 8/27/2025 2:31 PM Now" at bounding box center [356, 125] width 260 height 38
click at [714, 133] on span "select" at bounding box center [717, 134] width 12 height 12
type input "8/27/2025 10:00 AM"
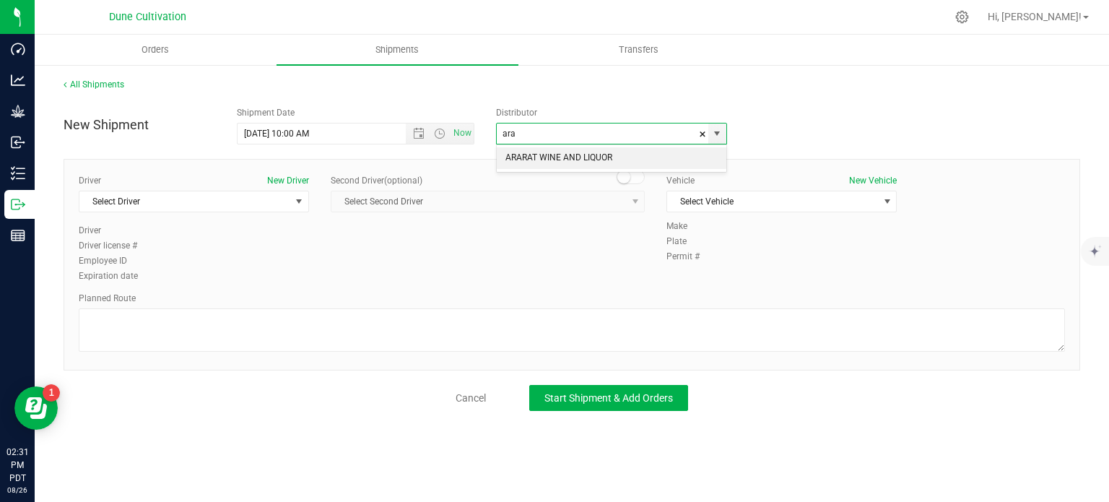
click at [596, 157] on li "ARARAT WINE AND LIQUOR" at bounding box center [611, 158] width 229 height 22
type input "ARARAT WINE AND LIQUOR"
click at [287, 198] on span "Select Driver" at bounding box center [184, 201] width 211 height 20
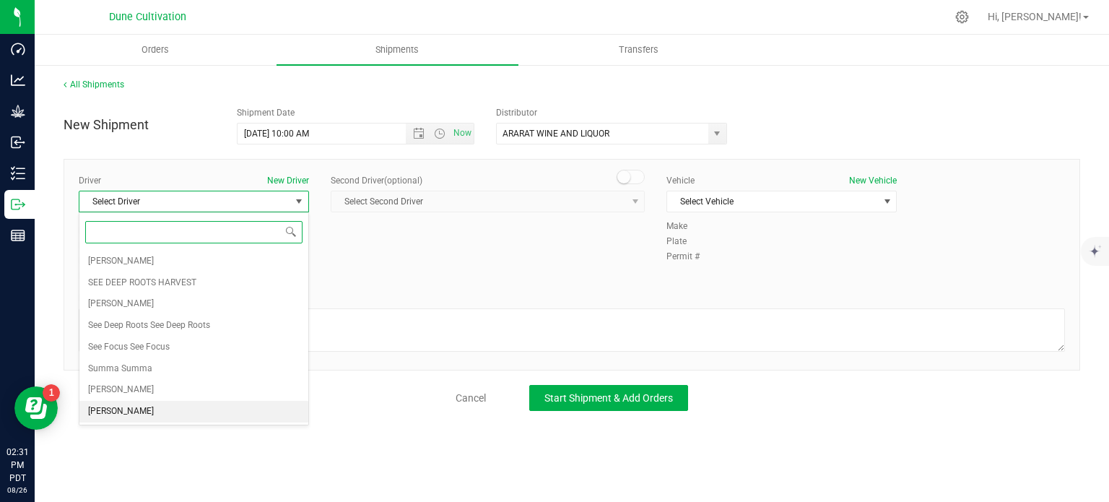
click at [143, 404] on li "TBD TBD" at bounding box center [193, 412] width 229 height 22
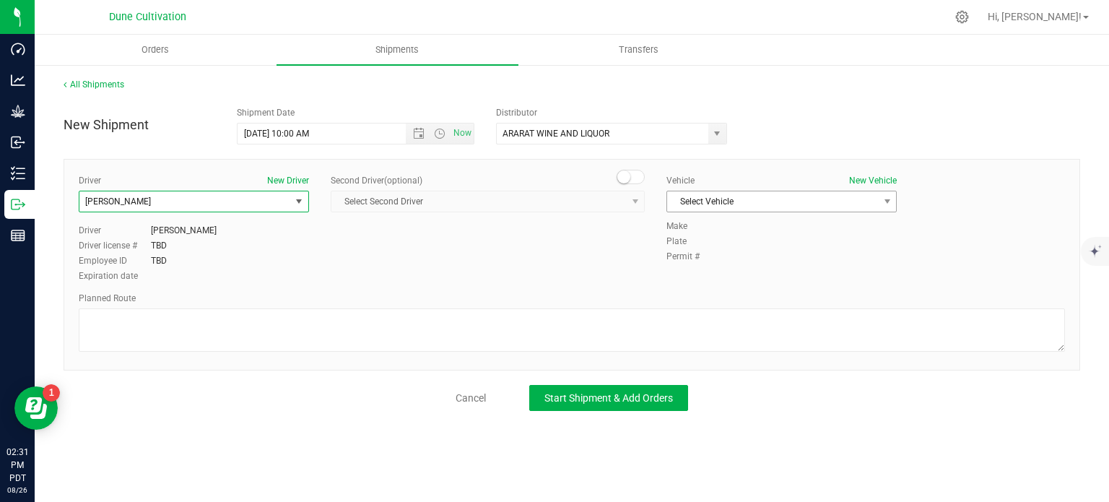
click at [787, 202] on span "Select Vehicle" at bounding box center [772, 201] width 211 height 20
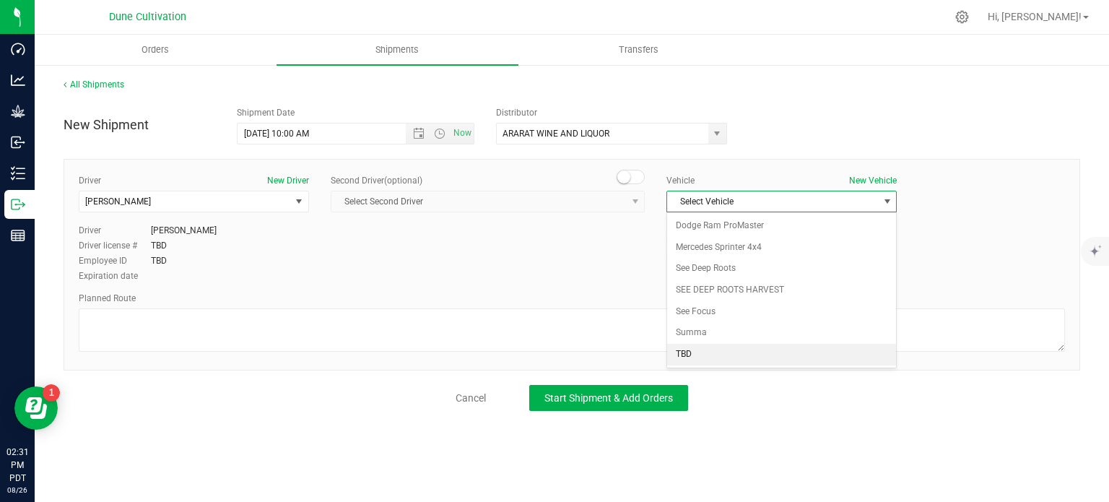
click at [683, 352] on li "TBD" at bounding box center [781, 355] width 229 height 22
click at [240, 354] on div at bounding box center [572, 331] width 986 height 47
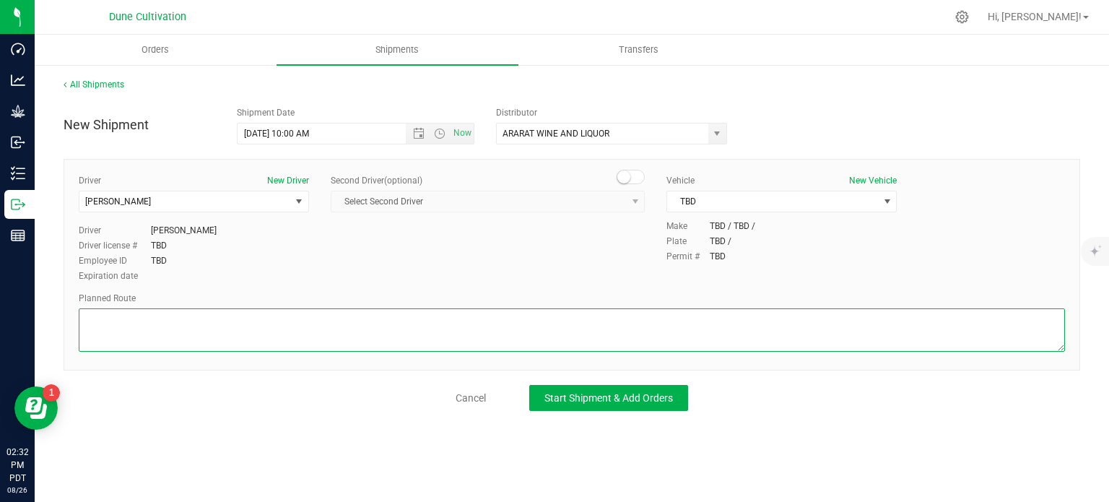
click at [245, 339] on textarea at bounding box center [572, 329] width 986 height 43
paste textarea "Get on I-15 S/US-93 S from N 5th St 6 min (2.3 mi)  Continue on I-11 S/US-93 S…"
type textarea "Get on I-15 S/US-93 S from N 5th St 6 min (2.3 mi)  Continue on I-11 S/US-93 S…"
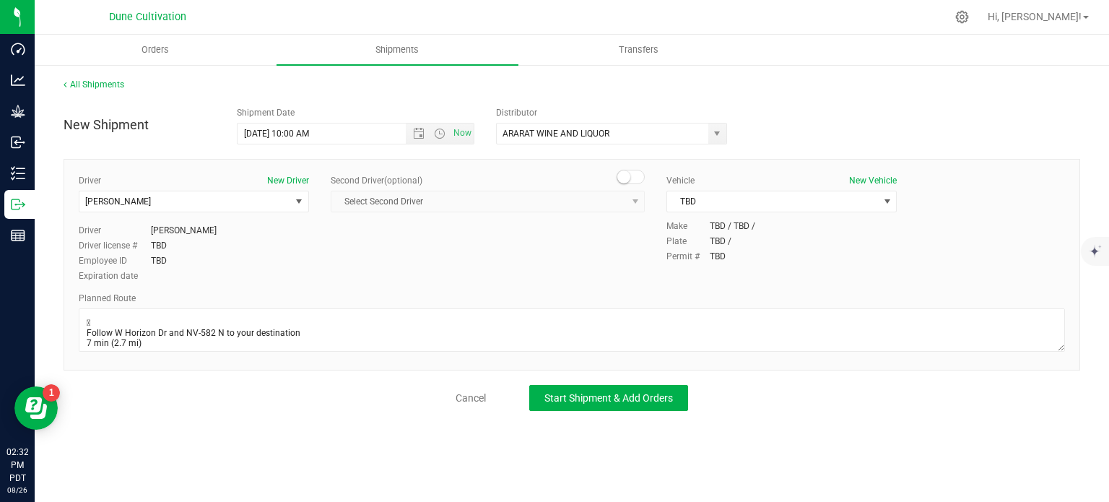
click at [573, 411] on div "All Shipments New Shipment Shipment Date 8/27/2025 10:00 AM Now Distributor ARA…" at bounding box center [572, 245] width 1074 height 362
click at [575, 406] on button "Start Shipment & Add Orders" at bounding box center [608, 398] width 159 height 26
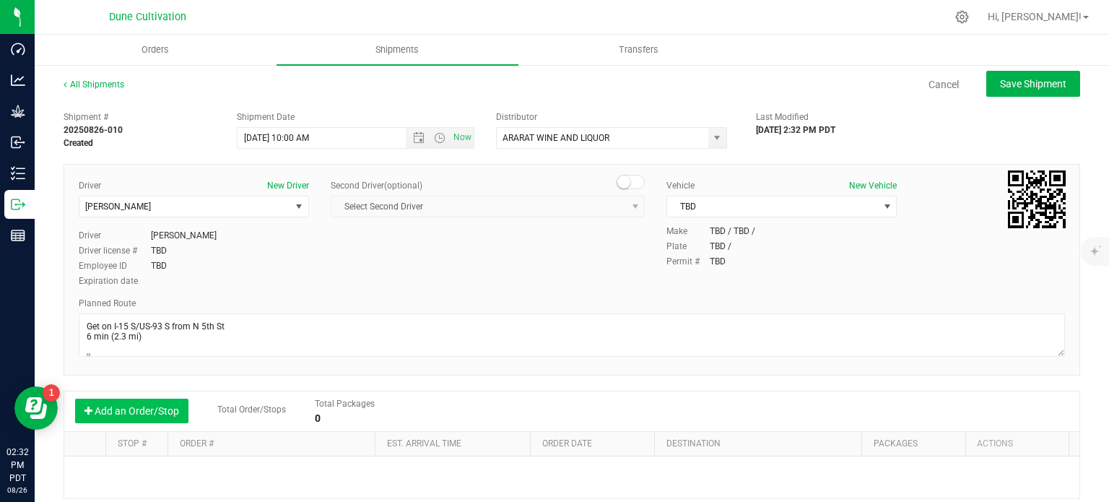
click at [157, 410] on button "Add an Order/Stop" at bounding box center [131, 410] width 113 height 25
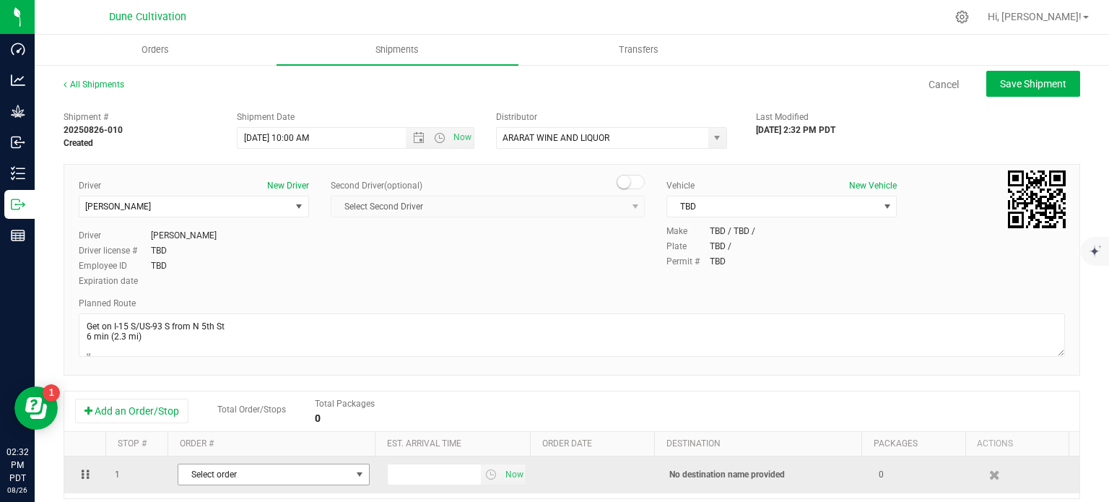
click at [232, 470] on span "Select order" at bounding box center [264, 474] width 172 height 20
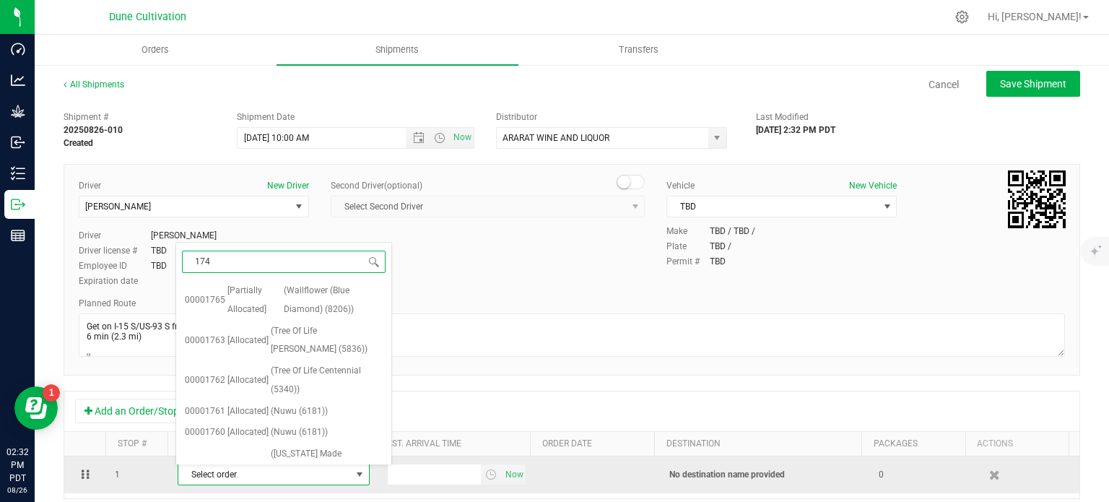
type input "1742"
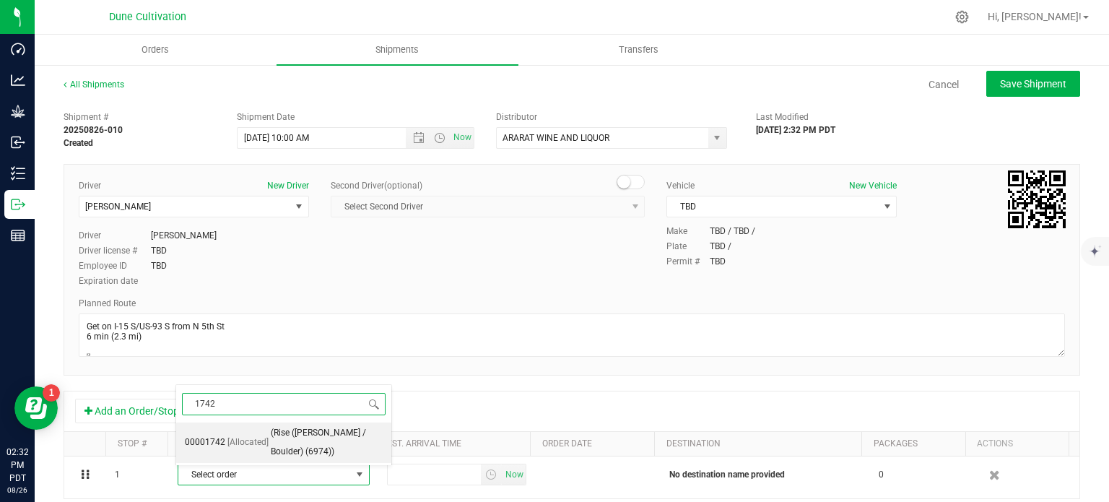
click at [263, 452] on li "00001742 [Allocated] (Rise (Henderson / Boulder) (6974))" at bounding box center [283, 442] width 215 height 40
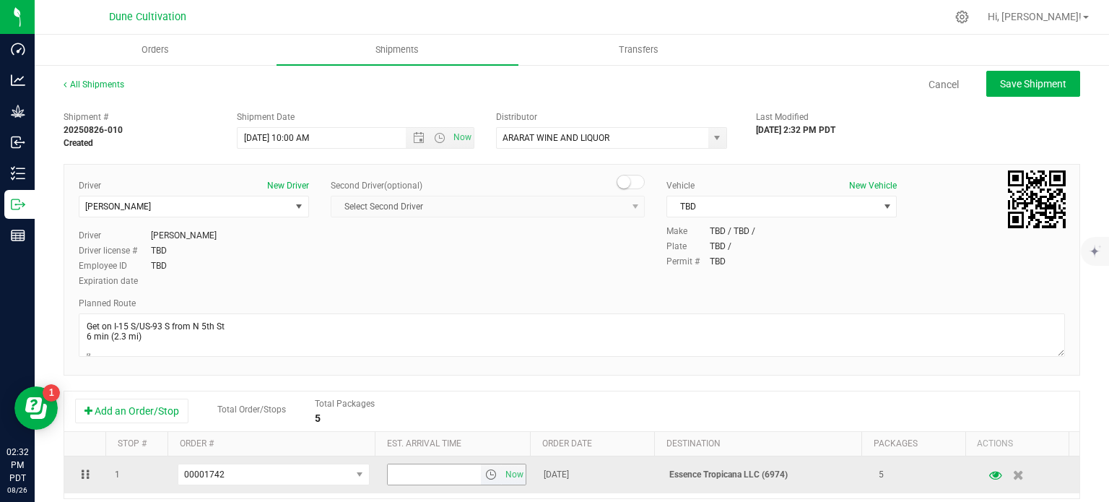
click at [417, 478] on input "text" at bounding box center [435, 474] width 94 height 20
type input "3"
type input "2"
type input "3:00 PM"
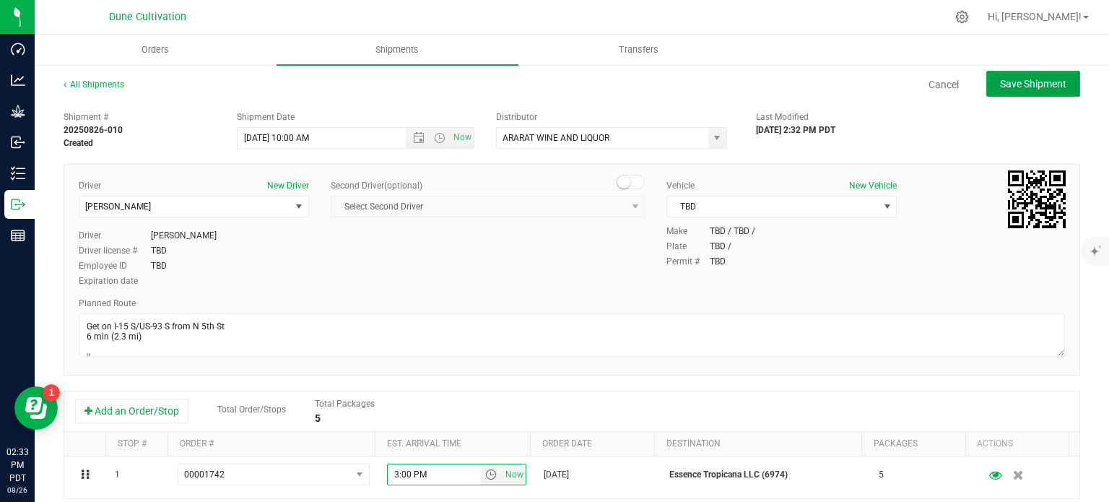
click at [1020, 87] on span "Save Shipment" at bounding box center [1033, 84] width 66 height 12
type input "8/27/2025 5:00 PM"
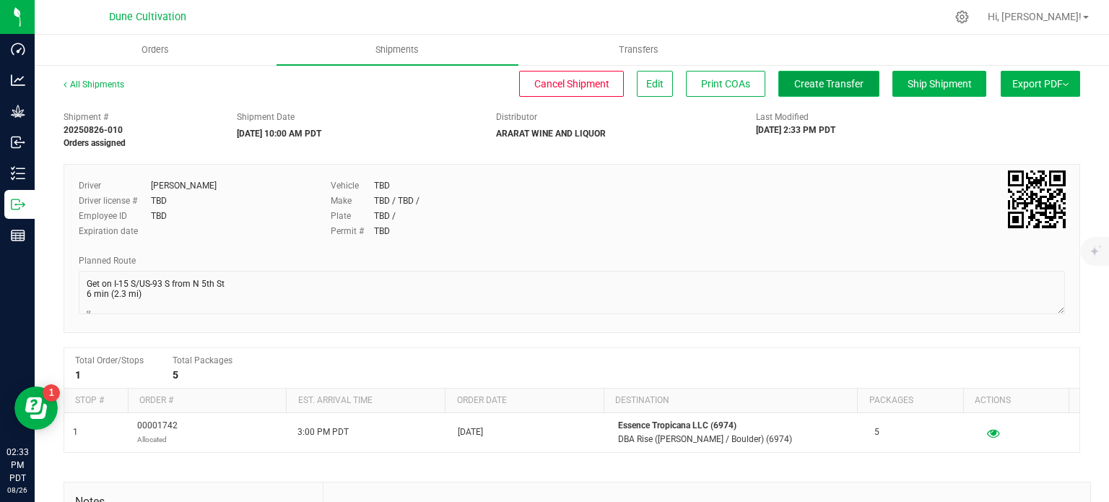
click at [846, 74] on button "Create Transfer" at bounding box center [828, 84] width 101 height 26
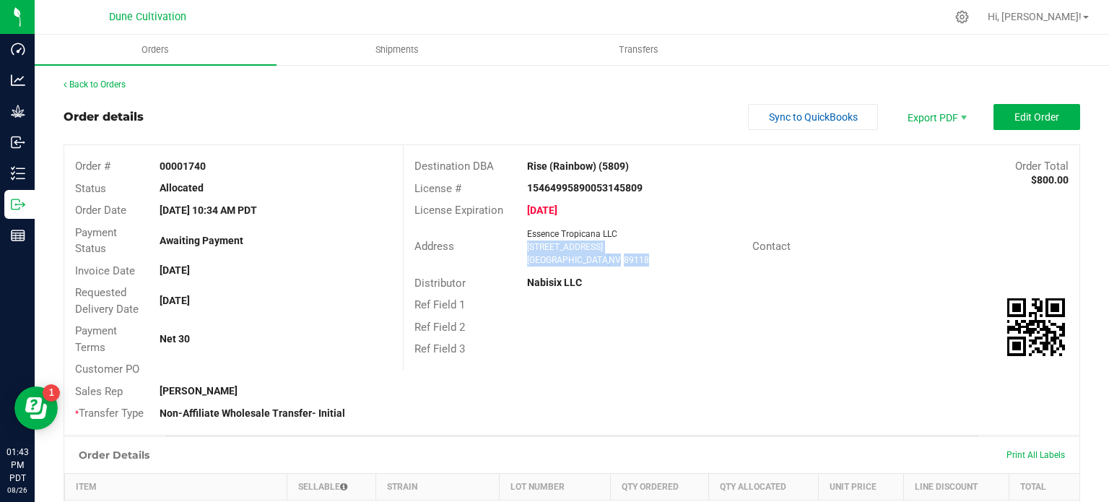
drag, startPoint x: 607, startPoint y: 259, endPoint x: 523, endPoint y: 243, distance: 85.2
click at [527, 243] on ngx-name-and-address "Essence Tropicana LLC 7260 S. Rainbow BLVD Suite 104 Las Vegas , NV 89118" at bounding box center [634, 246] width 214 height 39
copy ngx-name-and-address "7260 S. Rainbow BLVD Suite 104 Las Vegas , NV 89118"
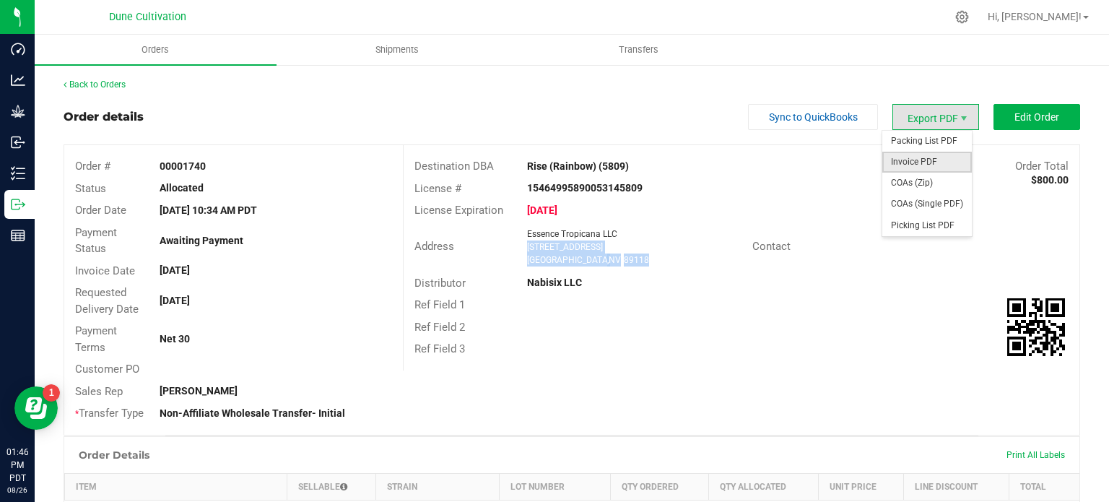
click at [916, 155] on span "Invoice PDF" at bounding box center [926, 162] width 89 height 21
click at [935, 111] on span "Export PDF" at bounding box center [935, 117] width 87 height 26
click at [911, 196] on span "COAs (Single PDF)" at bounding box center [926, 203] width 89 height 21
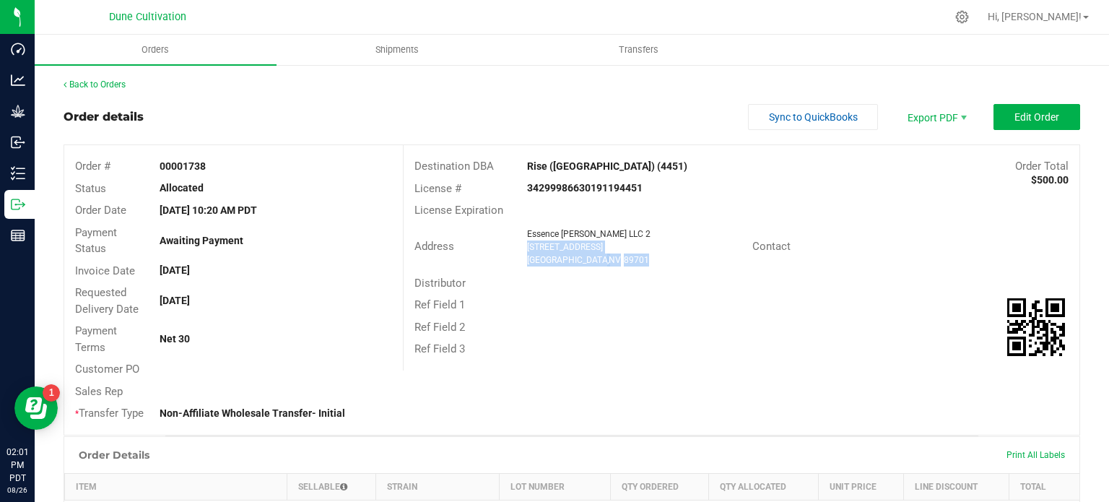
drag, startPoint x: 612, startPoint y: 261, endPoint x: 522, endPoint y: 245, distance: 91.6
click at [527, 245] on ngx-name-and-address "Essence Henderson LLC 2 3060 U.S. Highway 50 Carson City , NV 89701" at bounding box center [634, 246] width 214 height 39
copy ngx-name-and-address "3060 U.S. Highway 50 Carson City , NV 89701"
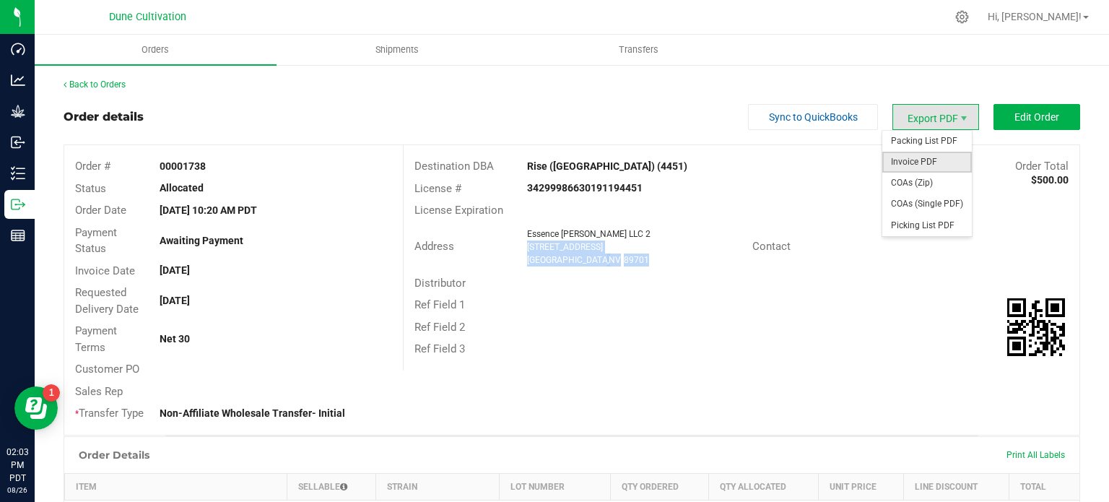
click at [913, 156] on span "Invoice PDF" at bounding box center [926, 162] width 89 height 21
click at [918, 200] on span "COAs (Single PDF)" at bounding box center [926, 203] width 89 height 21
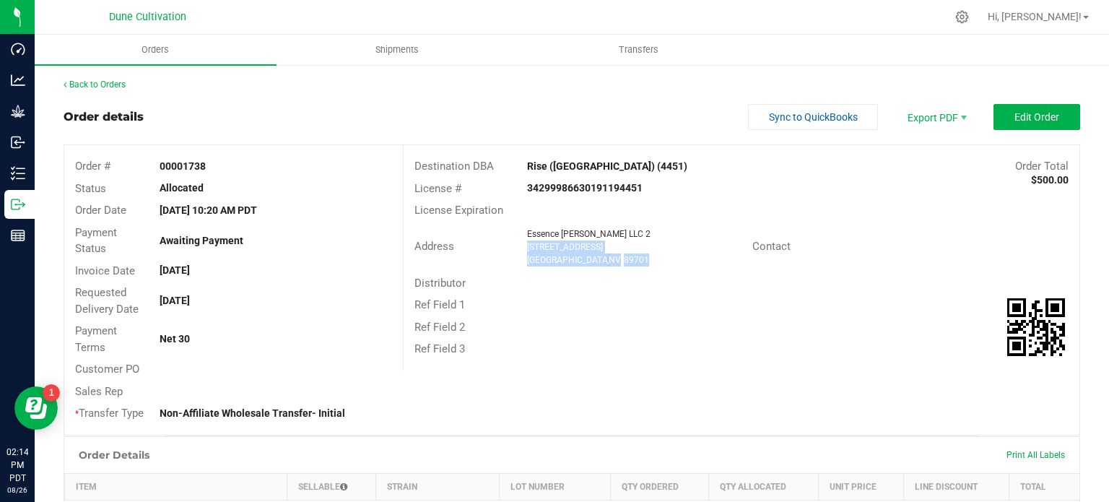
click at [628, 251] on div "3060 U.S. Highway 50" at bounding box center [634, 246] width 214 height 13
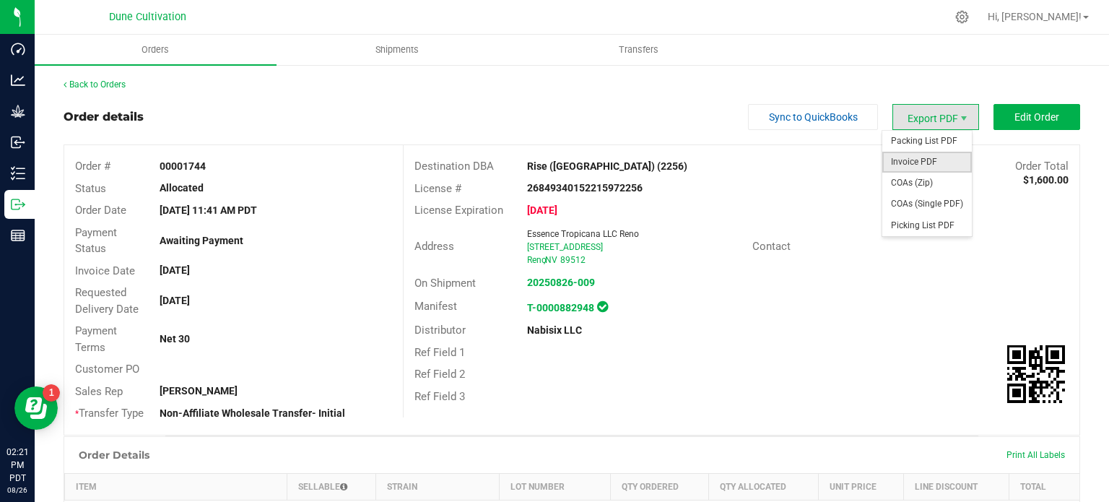
click at [927, 165] on span "Invoice PDF" at bounding box center [926, 162] width 89 height 21
click at [915, 206] on span "COAs (Single PDF)" at bounding box center [926, 203] width 89 height 21
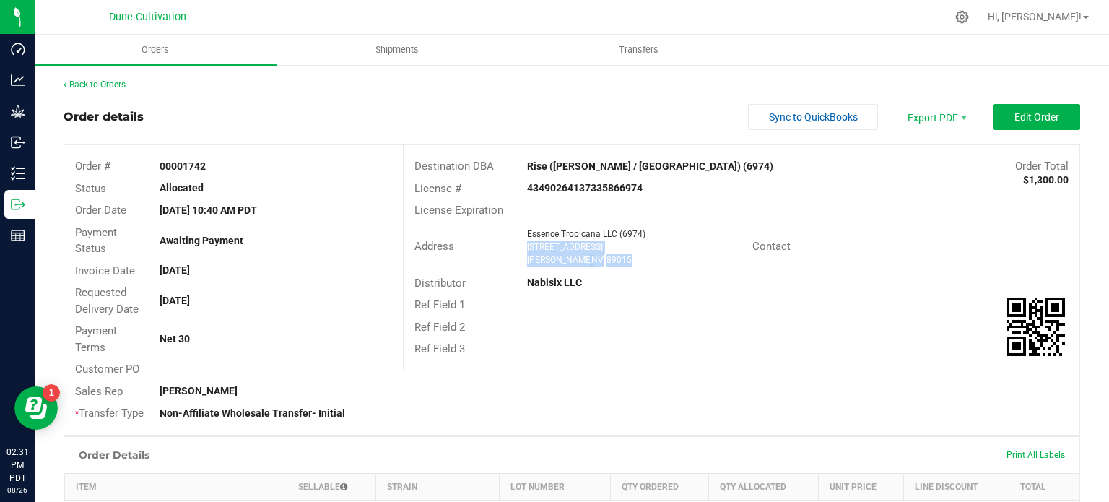
drag, startPoint x: 605, startPoint y: 264, endPoint x: 520, endPoint y: 243, distance: 88.4
click at [520, 243] on div "Essence Tropicana LLC ([STREET_ADDRESS] [GEOGRAPHIC_DATA] , NV 89015" at bounding box center [636, 246] width 232 height 39
copy ngx-name-and-address "[STREET_ADDRESS] [GEOGRAPHIC_DATA] , NV 89015"
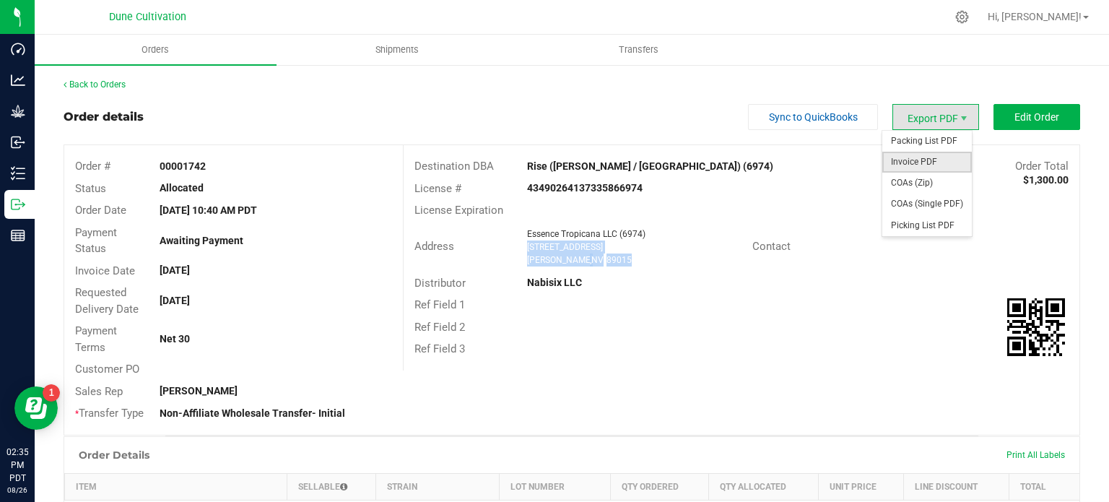
click at [932, 159] on span "Invoice PDF" at bounding box center [926, 162] width 89 height 21
click at [921, 201] on span "COAs (Single PDF)" at bounding box center [926, 203] width 89 height 21
